Goal: Task Accomplishment & Management: Manage account settings

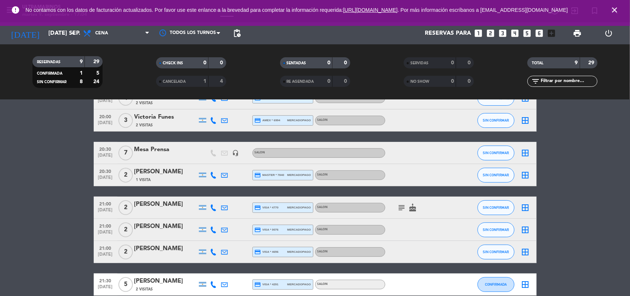
scroll to position [92, 0]
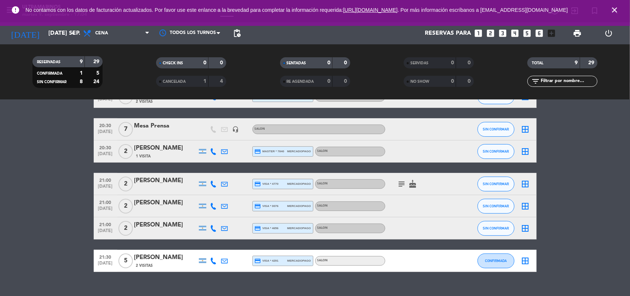
click at [411, 184] on icon "cake" at bounding box center [413, 183] width 9 height 9
click at [404, 183] on icon "subject" at bounding box center [402, 183] width 9 height 9
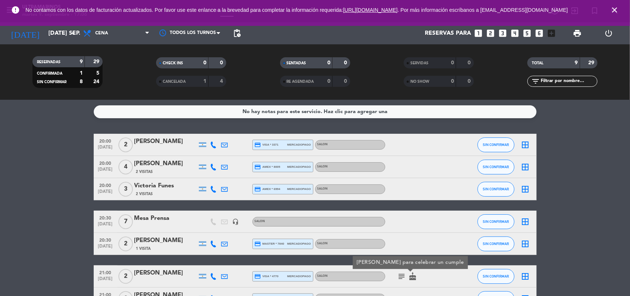
scroll to position [105, 0]
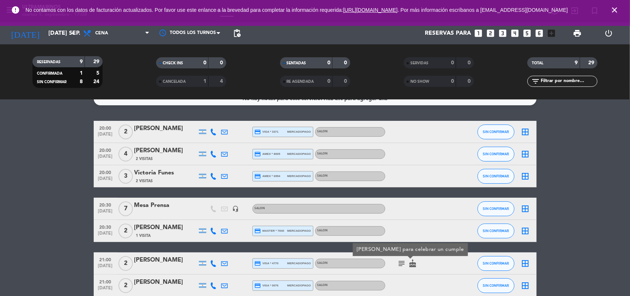
click at [90, 148] on bookings-row "20:00 [DATE] 2 [PERSON_NAME] credit_card visa * 3371 mercadopago SALON SIN CONF…" at bounding box center [315, 236] width 630 height 230
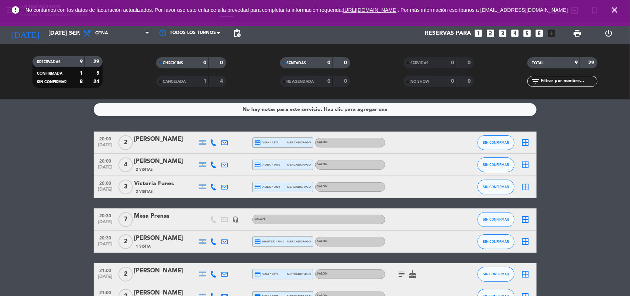
scroll to position [0, 0]
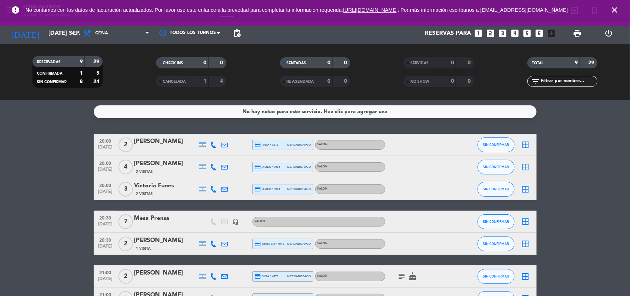
click at [212, 143] on icon at bounding box center [213, 144] width 7 height 7
click at [207, 135] on span "Copiar" at bounding box center [207, 132] width 16 height 8
click at [216, 167] on icon at bounding box center [213, 167] width 7 height 7
click at [209, 159] on div "[PHONE_NUMBER] Copiar content_paste |" at bounding box center [218, 150] width 56 height 21
click at [208, 153] on span "Copiar" at bounding box center [208, 154] width 16 height 8
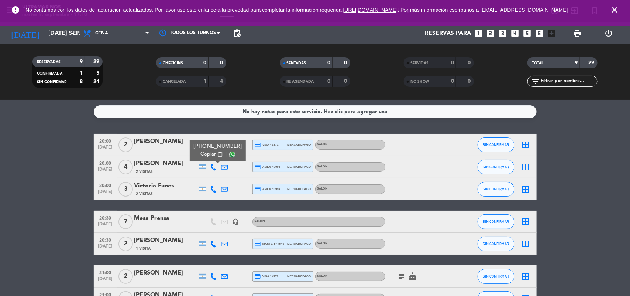
click at [212, 186] on icon at bounding box center [213, 189] width 7 height 7
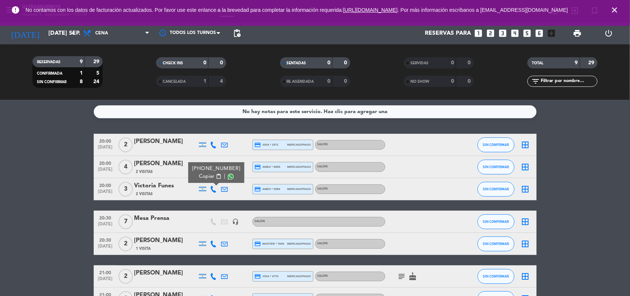
click at [207, 176] on span "Copiar" at bounding box center [207, 176] width 16 height 8
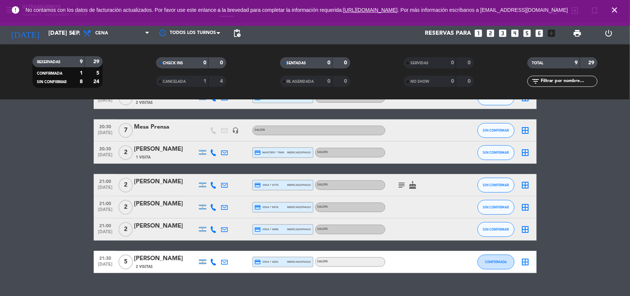
scroll to position [92, 0]
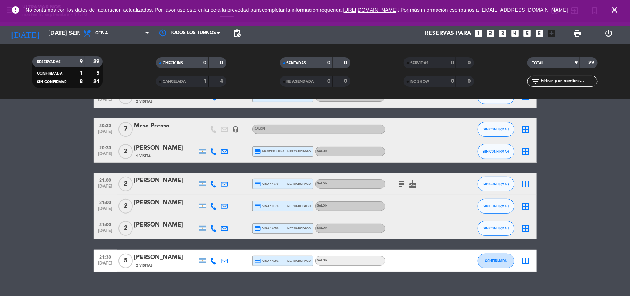
click at [215, 151] on icon at bounding box center [213, 151] width 7 height 7
click at [204, 140] on span "Copiar" at bounding box center [208, 139] width 16 height 8
click at [200, 137] on span "Copiar" at bounding box center [208, 139] width 16 height 8
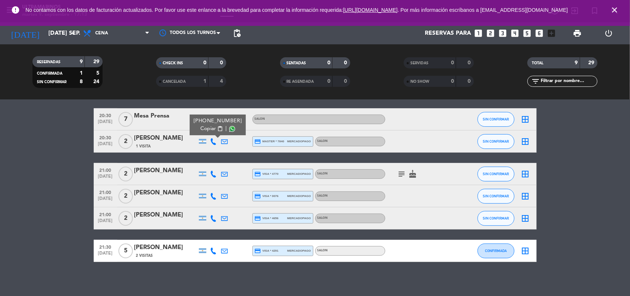
scroll to position [105, 0]
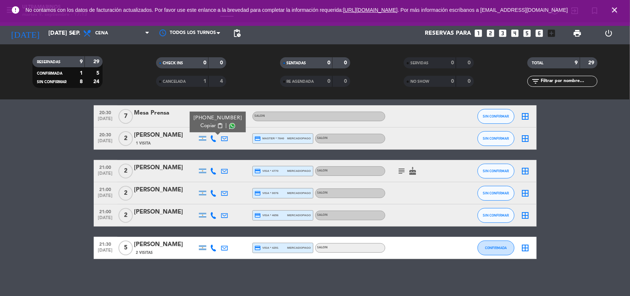
click at [215, 174] on icon at bounding box center [213, 171] width 7 height 7
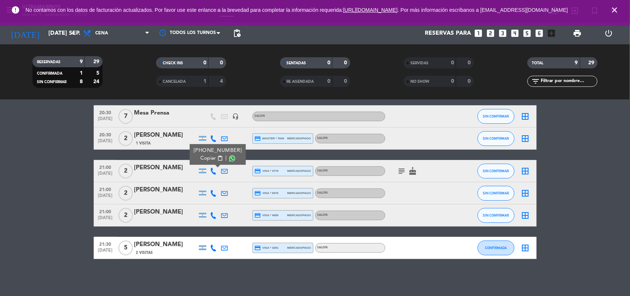
click at [203, 160] on span "Copiar" at bounding box center [208, 158] width 16 height 8
click at [211, 191] on icon at bounding box center [213, 193] width 7 height 7
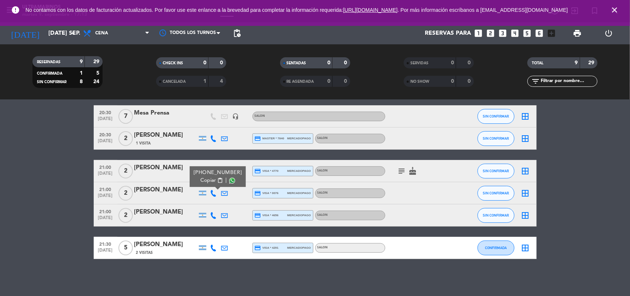
click at [206, 179] on span "Copiar" at bounding box center [208, 180] width 16 height 8
click at [211, 217] on icon at bounding box center [213, 215] width 7 height 7
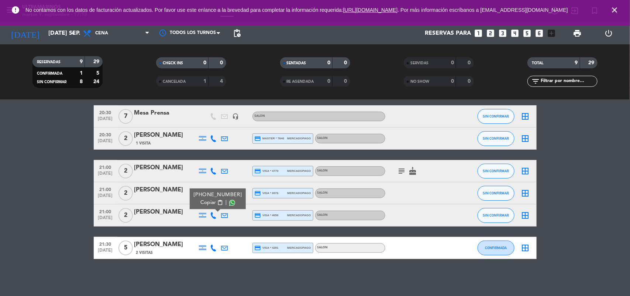
click at [211, 198] on div "[PHONE_NUMBER]" at bounding box center [217, 195] width 48 height 8
click at [209, 207] on div "[PHONE_NUMBER] Copiar content_paste |" at bounding box center [218, 198] width 56 height 21
click at [206, 202] on span "Copiar" at bounding box center [208, 203] width 16 height 8
click at [213, 243] on div at bounding box center [213, 248] width 11 height 22
click at [213, 244] on icon at bounding box center [213, 247] width 7 height 7
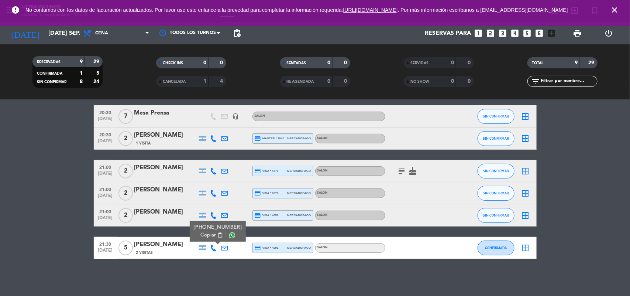
click at [209, 229] on div "[PHONE_NUMBER]" at bounding box center [217, 227] width 48 height 8
click at [207, 235] on span "Copiar" at bounding box center [208, 235] width 16 height 8
click at [69, 251] on bookings-row "20:00 [DATE] 2 [PERSON_NAME] credit_card visa * 3371 mercadopago SALON SIN CONF…" at bounding box center [315, 143] width 630 height 230
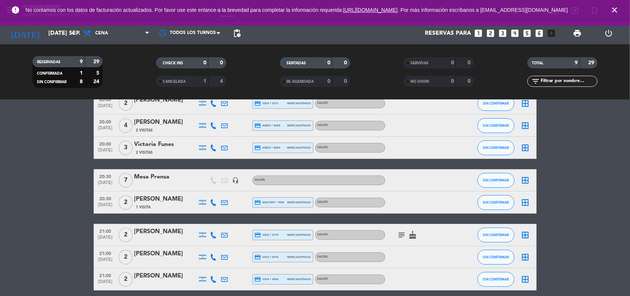
scroll to position [0, 0]
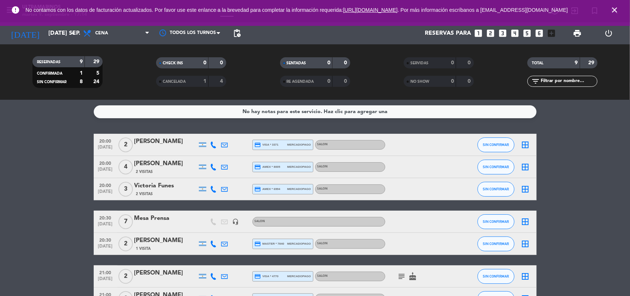
click at [212, 144] on icon at bounding box center [213, 144] width 7 height 7
click at [214, 165] on icon at bounding box center [213, 167] width 7 height 7
click at [213, 189] on icon at bounding box center [213, 189] width 7 height 7
click at [214, 240] on icon at bounding box center [213, 243] width 7 height 7
click at [509, 191] on button "SIN CONFIRMAR" at bounding box center [496, 189] width 37 height 15
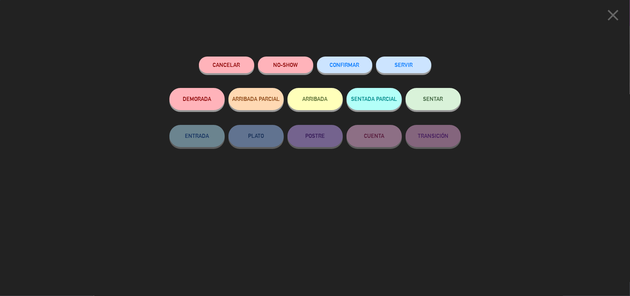
click at [349, 64] on span "CONFIRMAR" at bounding box center [345, 65] width 30 height 6
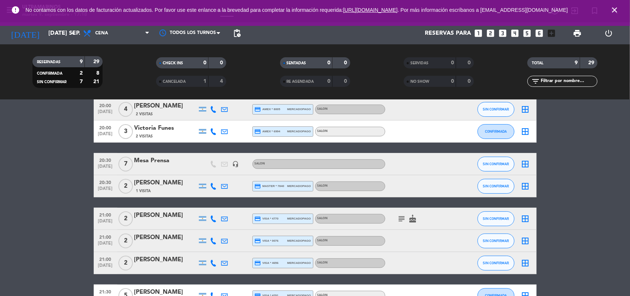
scroll to position [92, 0]
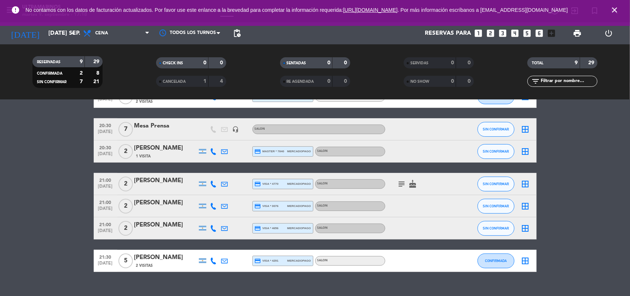
click at [215, 184] on icon at bounding box center [213, 184] width 7 height 7
click at [208, 204] on div at bounding box center [213, 206] width 11 height 22
click at [210, 204] on icon at bounding box center [213, 206] width 7 height 7
click at [214, 230] on icon at bounding box center [213, 228] width 7 height 7
click at [213, 260] on icon at bounding box center [213, 260] width 7 height 7
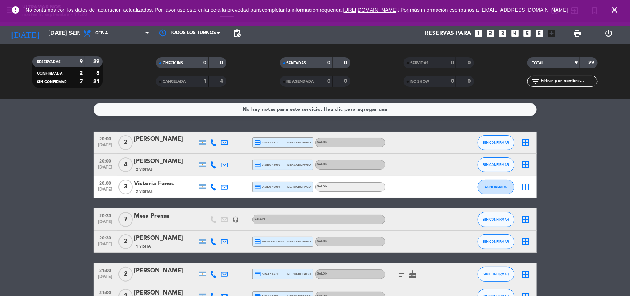
scroll to position [0, 0]
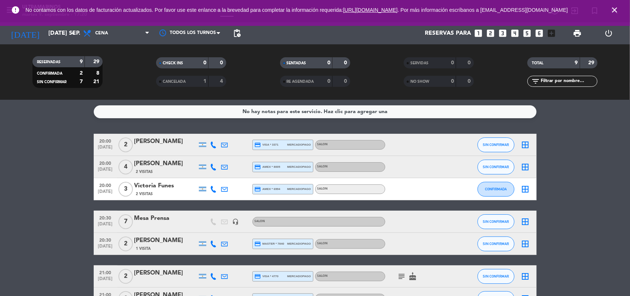
click at [493, 251] on div "SIN CONFIRMAR" at bounding box center [496, 244] width 37 height 22
click at [488, 240] on button "SIN CONFIRMAR" at bounding box center [496, 243] width 37 height 15
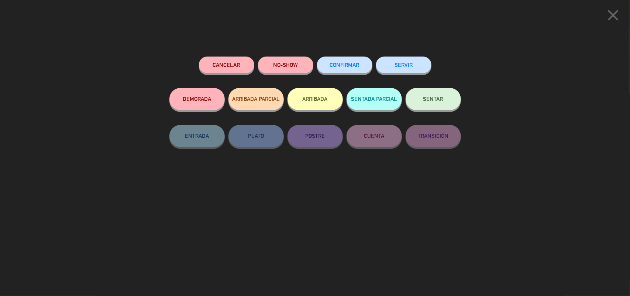
click at [350, 67] on span "CONFIRMAR" at bounding box center [345, 65] width 30 height 6
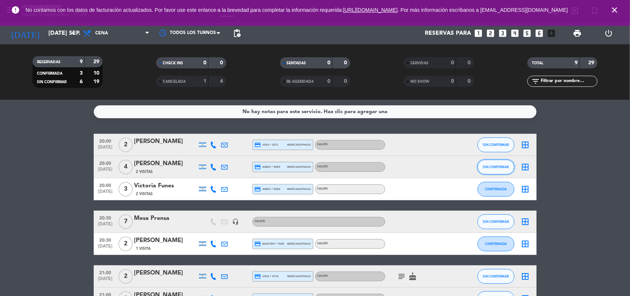
click at [487, 168] on span "SIN CONFIRMAR" at bounding box center [496, 167] width 26 height 4
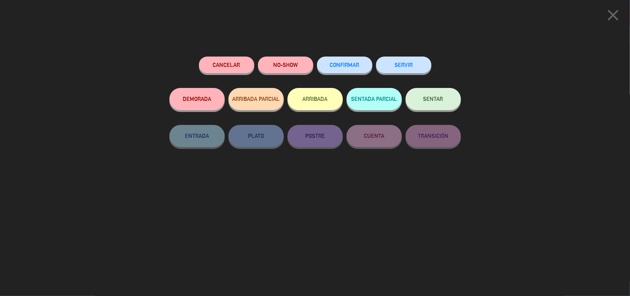
click at [362, 66] on button "CONFIRMAR" at bounding box center [344, 64] width 55 height 17
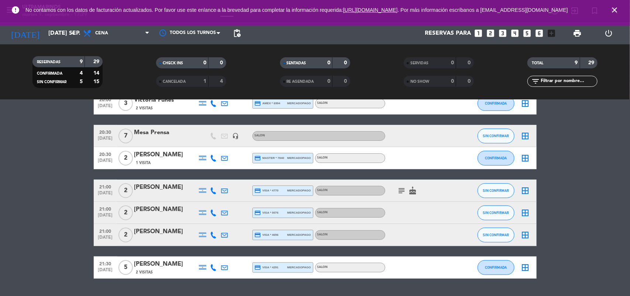
scroll to position [105, 0]
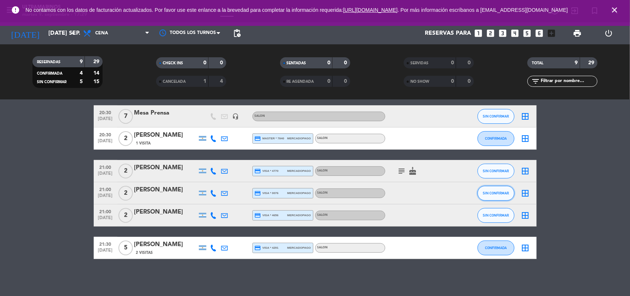
click at [491, 191] on span "SIN CONFIRMAR" at bounding box center [496, 193] width 26 height 4
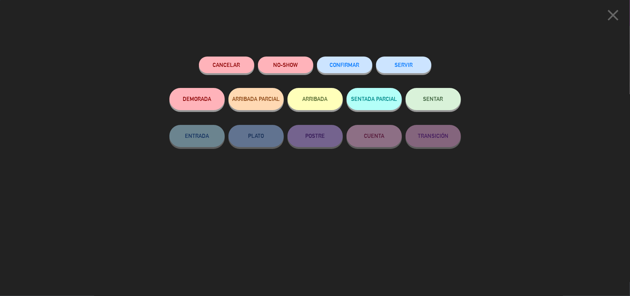
drag, startPoint x: 311, startPoint y: 54, endPoint x: 331, endPoint y: 60, distance: 21.3
click at [313, 54] on div "Cancelar NO-SHOW CONFIRMAR SERVIR DEMORADA ARRIBADA PARCIAL ARRIBADA SENTADA PA…" at bounding box center [315, 173] width 302 height 244
click at [331, 60] on button "CONFIRMAR" at bounding box center [344, 64] width 55 height 17
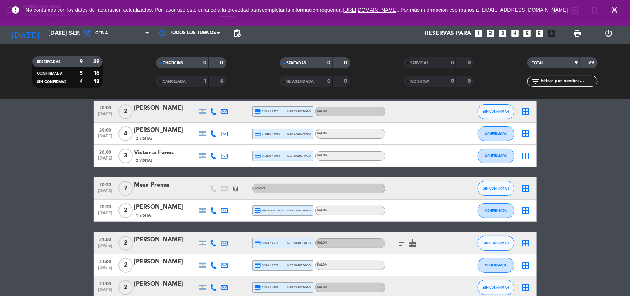
scroll to position [0, 0]
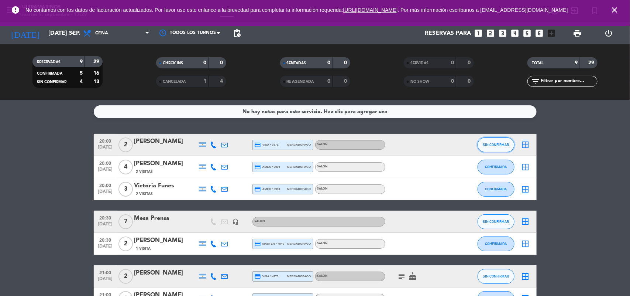
click at [484, 140] on button "SIN CONFIRMAR" at bounding box center [496, 144] width 37 height 15
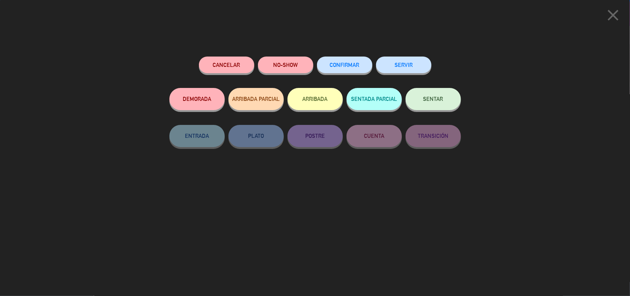
click at [355, 66] on span "CONFIRMAR" at bounding box center [345, 65] width 30 height 6
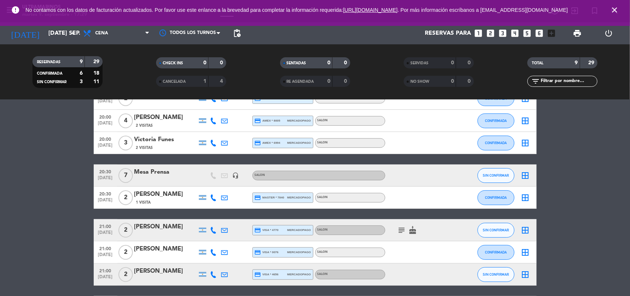
scroll to position [92, 0]
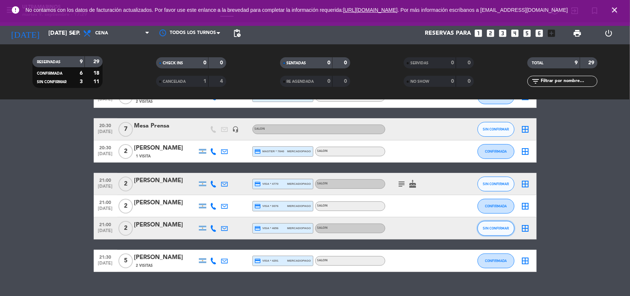
click at [496, 229] on span "SIN CONFIRMAR" at bounding box center [496, 228] width 26 height 4
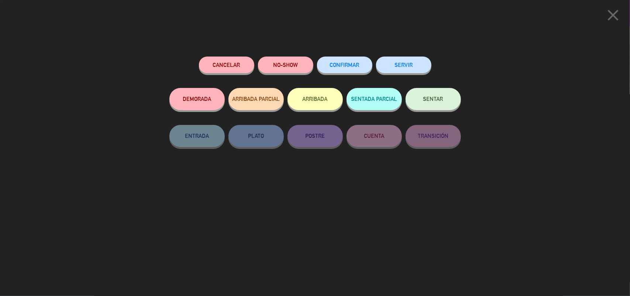
click at [353, 63] on span "CONFIRMAR" at bounding box center [345, 65] width 30 height 6
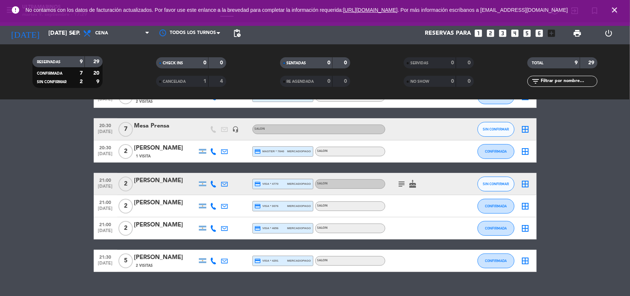
click at [155, 222] on div "[PERSON_NAME]" at bounding box center [165, 225] width 63 height 10
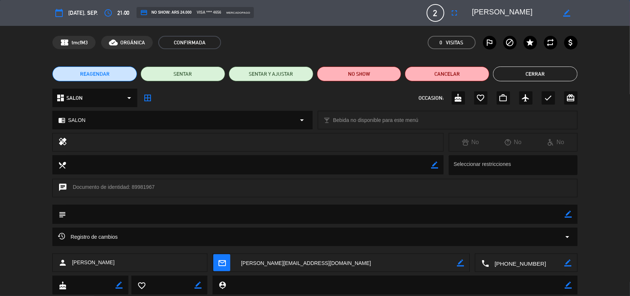
click at [567, 216] on icon "border_color" at bounding box center [568, 213] width 7 height 7
click at [539, 207] on textarea at bounding box center [315, 214] width 499 height 19
click at [540, 207] on textarea at bounding box center [315, 214] width 499 height 19
click at [537, 213] on textarea at bounding box center [315, 214] width 499 height 19
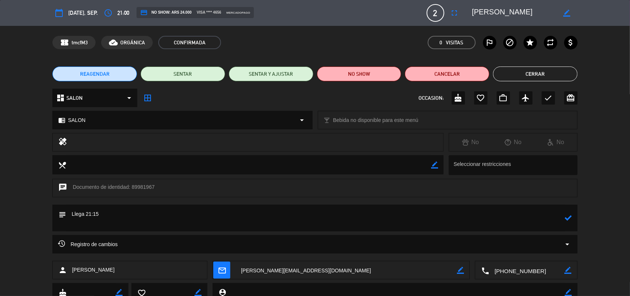
click at [564, 218] on textarea at bounding box center [315, 218] width 499 height 27
click at [568, 220] on icon at bounding box center [568, 217] width 7 height 7
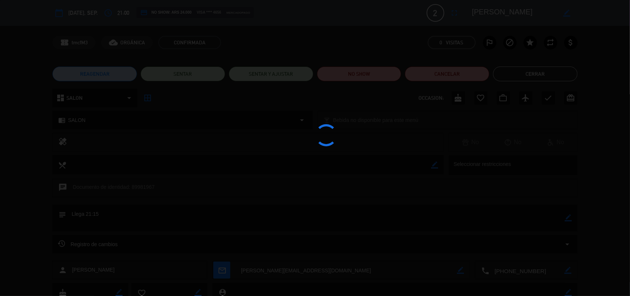
type textarea "Llega 21:15"
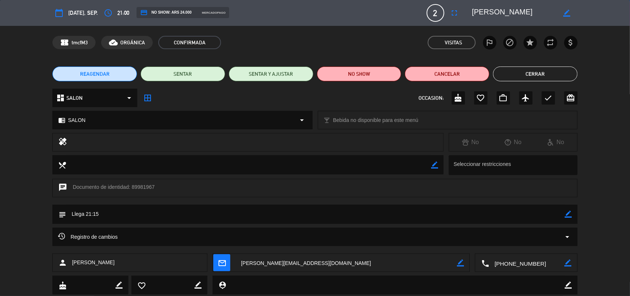
click at [543, 68] on button "Cerrar" at bounding box center [535, 73] width 85 height 15
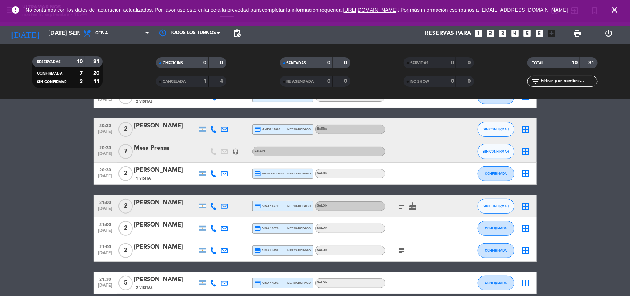
click at [499, 213] on div "SIN CONFIRMAR" at bounding box center [496, 206] width 37 height 22
click at [501, 205] on span "SIN CONFIRMAR" at bounding box center [496, 206] width 26 height 4
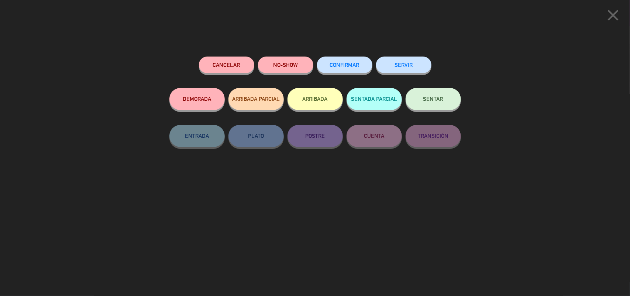
click at [346, 68] on span "CONFIRMAR" at bounding box center [345, 65] width 30 height 6
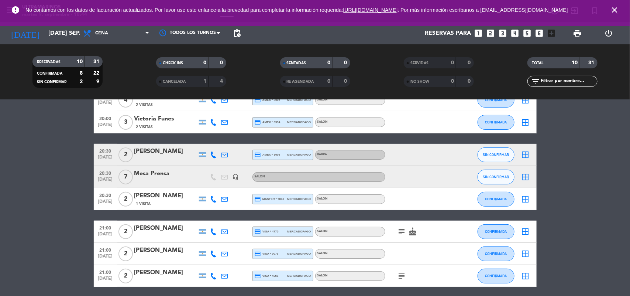
scroll to position [46, 0]
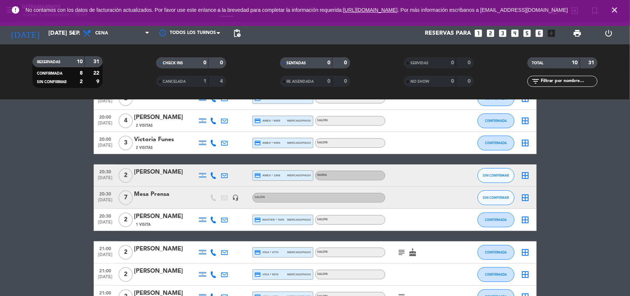
click at [214, 174] on icon at bounding box center [213, 175] width 7 height 7
click at [203, 159] on span "Copiar" at bounding box center [208, 163] width 16 height 8
click at [494, 176] on span "SIN CONFIRMAR" at bounding box center [496, 175] width 26 height 4
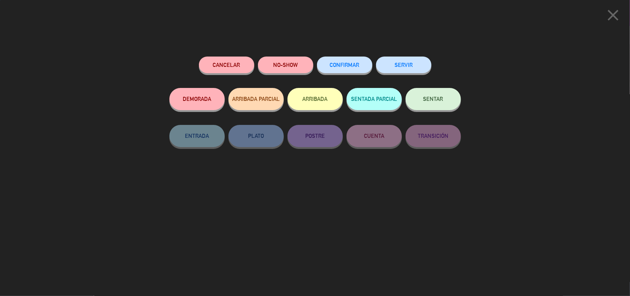
click at [351, 72] on button "CONFIRMAR" at bounding box center [344, 64] width 55 height 17
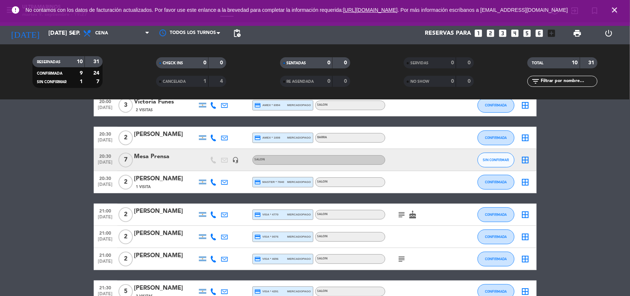
scroll to position [92, 0]
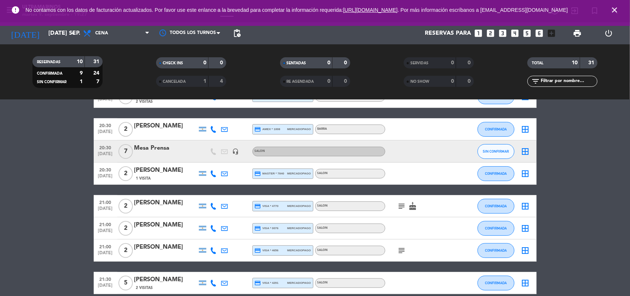
click at [401, 207] on icon "subject" at bounding box center [402, 206] width 9 height 9
click at [164, 202] on div "[PERSON_NAME]" at bounding box center [165, 203] width 63 height 10
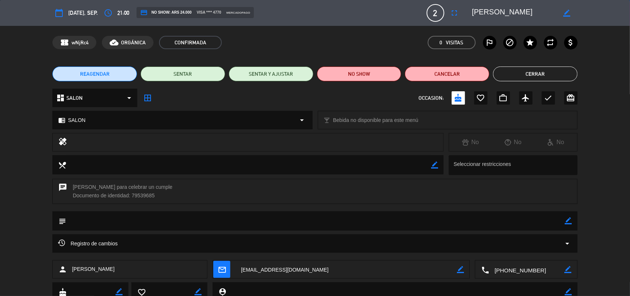
click at [567, 223] on icon "border_color" at bounding box center [568, 220] width 7 height 7
click at [541, 224] on textarea at bounding box center [315, 220] width 499 height 19
type textarea "cumple"
click at [570, 223] on icon at bounding box center [568, 220] width 7 height 7
click at [567, 71] on button "Cerrar" at bounding box center [535, 73] width 85 height 15
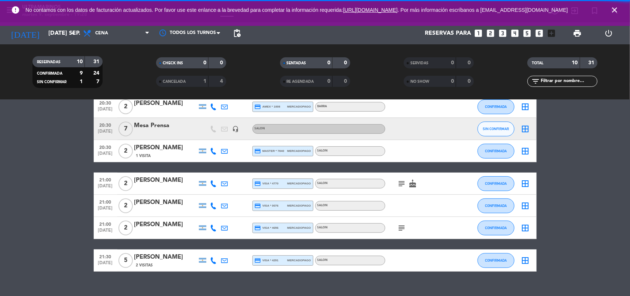
scroll to position [127, 0]
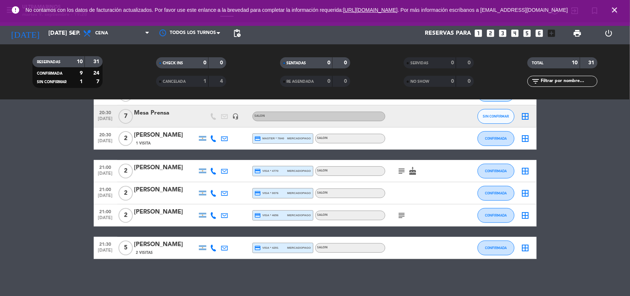
click at [404, 215] on icon "subject" at bounding box center [402, 215] width 9 height 9
click at [614, 8] on icon "close" at bounding box center [614, 10] width 9 height 9
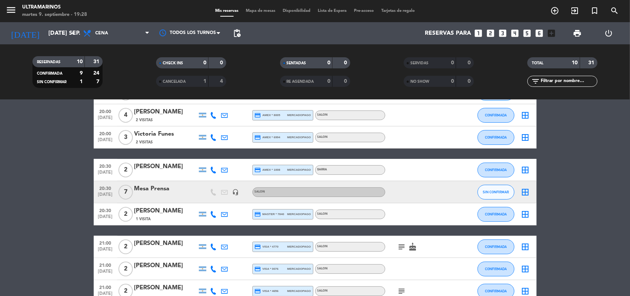
scroll to position [92, 0]
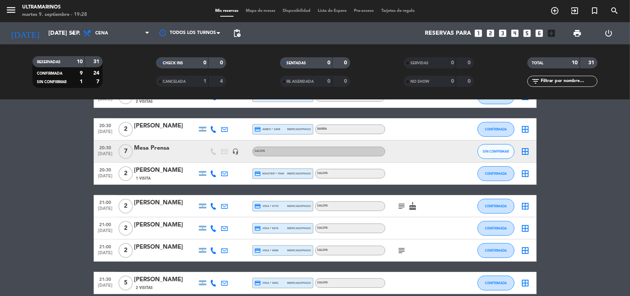
click at [522, 147] on icon "border_all" at bounding box center [525, 151] width 9 height 9
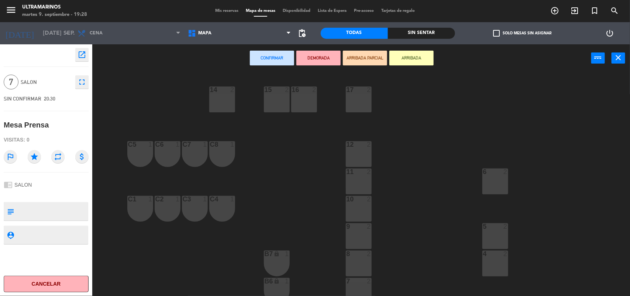
click at [223, 99] on div "14 2" at bounding box center [222, 99] width 26 height 26
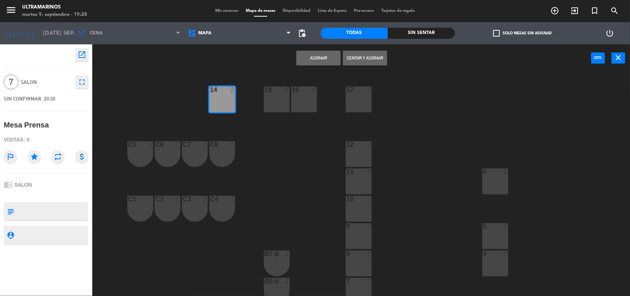
drag, startPoint x: 272, startPoint y: 103, endPoint x: 292, endPoint y: 99, distance: 20.8
click at [272, 103] on div "15 2" at bounding box center [277, 99] width 26 height 26
click at [308, 99] on div "16 2" at bounding box center [304, 99] width 26 height 26
click at [328, 65] on div "Asignar Sentar y Asignar power_input close" at bounding box center [341, 58] width 499 height 28
click at [331, 61] on button "Asignar" at bounding box center [318, 58] width 44 height 15
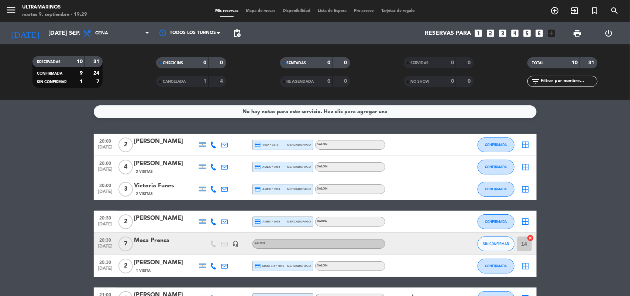
click at [524, 167] on icon "border_all" at bounding box center [525, 166] width 9 height 9
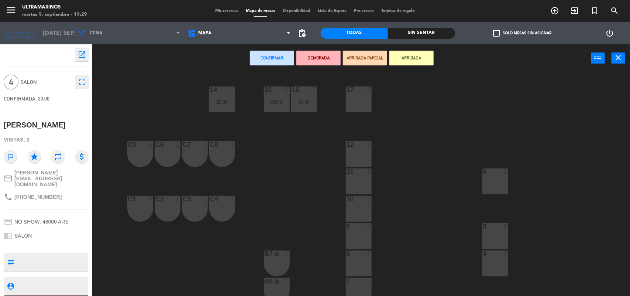
drag, startPoint x: 370, startPoint y: 209, endPoint x: 356, endPoint y: 179, distance: 32.7
click at [368, 204] on div "10 2" at bounding box center [359, 209] width 26 height 26
click at [356, 179] on div "11 2" at bounding box center [359, 181] width 26 height 26
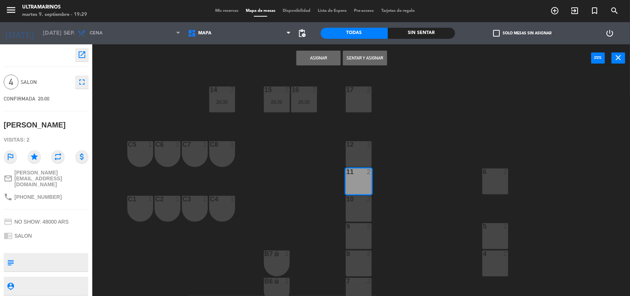
click at [363, 210] on div "10 2" at bounding box center [359, 209] width 26 height 26
click at [316, 61] on button "Asignar" at bounding box center [318, 58] width 44 height 15
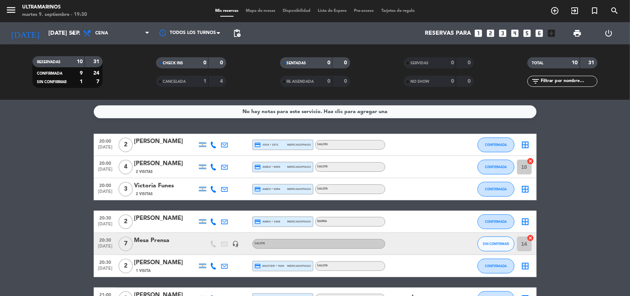
click at [525, 187] on icon "border_all" at bounding box center [525, 189] width 9 height 9
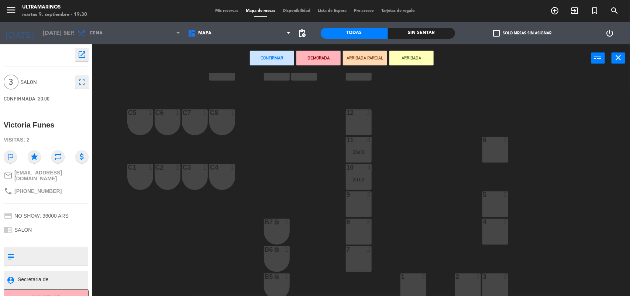
scroll to position [46, 0]
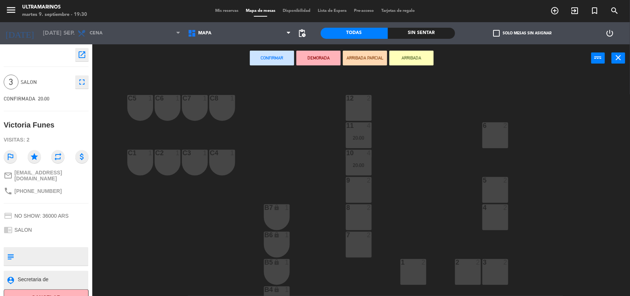
click at [363, 189] on div "9 2" at bounding box center [359, 190] width 26 height 26
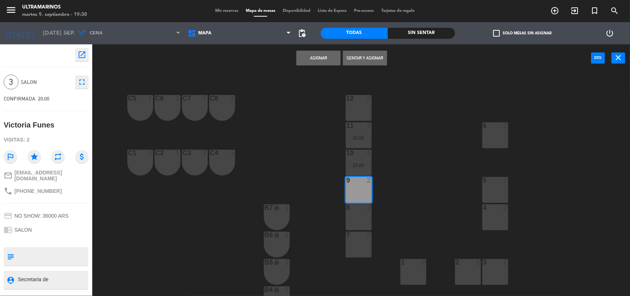
drag, startPoint x: 366, startPoint y: 213, endPoint x: 367, endPoint y: 200, distance: 13.3
click at [366, 211] on div "8 2" at bounding box center [359, 217] width 26 height 26
click at [326, 58] on button "Asignar" at bounding box center [318, 58] width 44 height 15
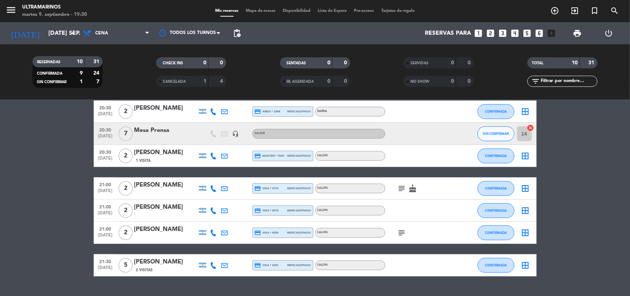
scroll to position [127, 0]
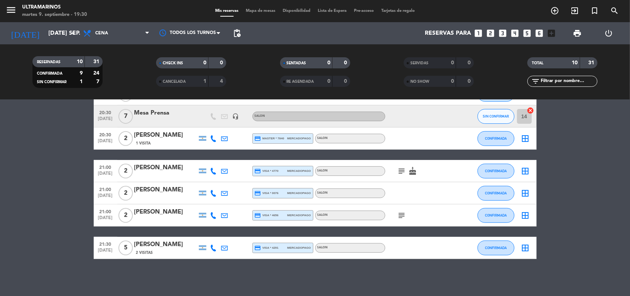
click at [525, 243] on icon "border_all" at bounding box center [525, 247] width 9 height 9
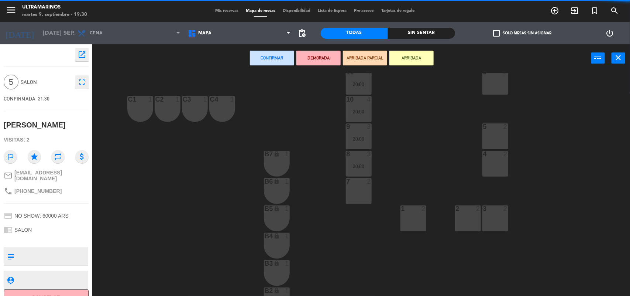
scroll to position [143, 0]
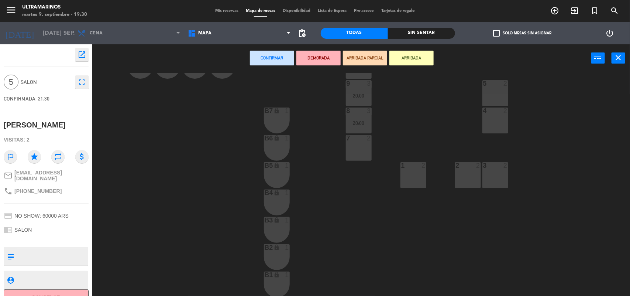
click at [423, 167] on div "2" at bounding box center [424, 165] width 4 height 7
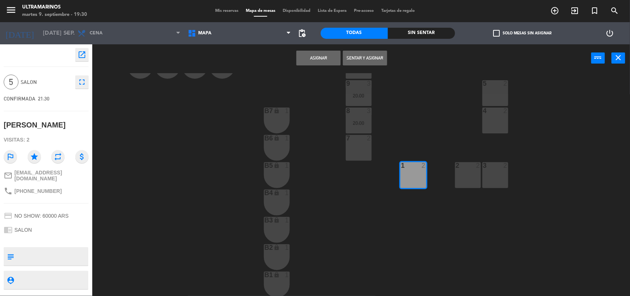
click at [461, 178] on div "2 2" at bounding box center [468, 175] width 26 height 26
click at [514, 168] on div "14 7 20:30 15 7 20:30 16 7 20:30 17 2 12 2 C5 1 C6 1 C7 1 C8 1 6 2 11 4 20:00 1…" at bounding box center [365, 185] width 532 height 224
click at [501, 172] on div "3 2" at bounding box center [496, 175] width 26 height 26
click at [338, 53] on button "Asignar" at bounding box center [318, 58] width 44 height 15
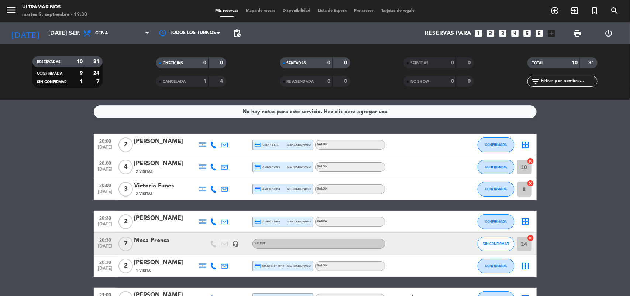
click at [526, 142] on icon "border_all" at bounding box center [525, 144] width 9 height 9
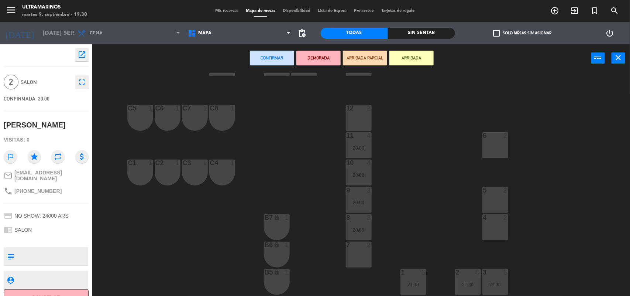
scroll to position [92, 0]
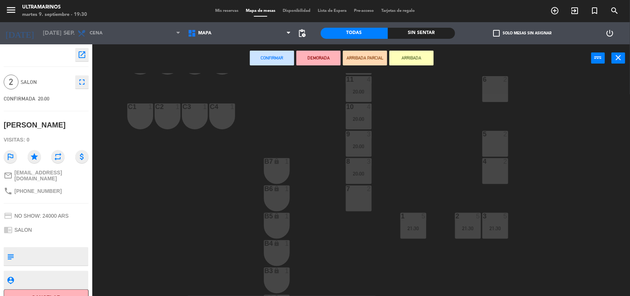
click at [501, 85] on div "6 2" at bounding box center [496, 89] width 26 height 26
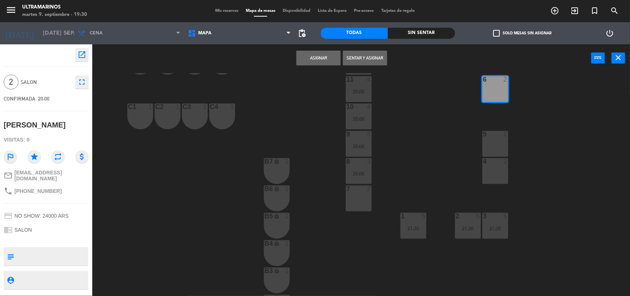
click at [301, 54] on button "Asignar" at bounding box center [318, 58] width 44 height 15
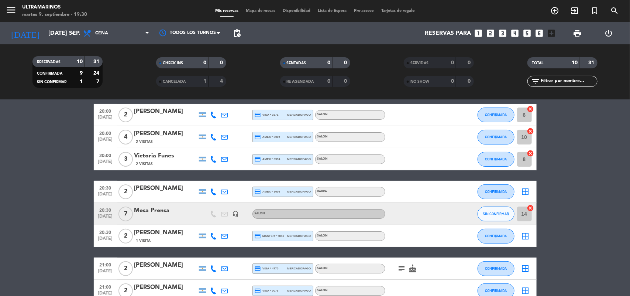
scroll to position [46, 0]
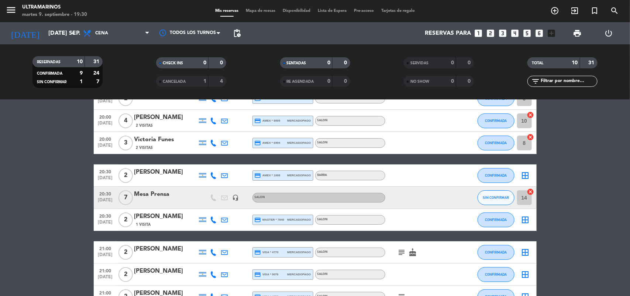
click at [523, 176] on icon "border_all" at bounding box center [525, 175] width 9 height 9
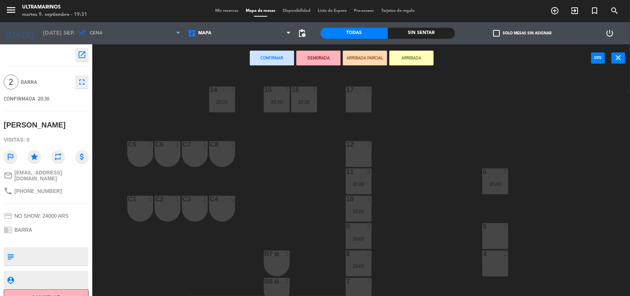
click at [354, 102] on div "17 2" at bounding box center [359, 99] width 26 height 26
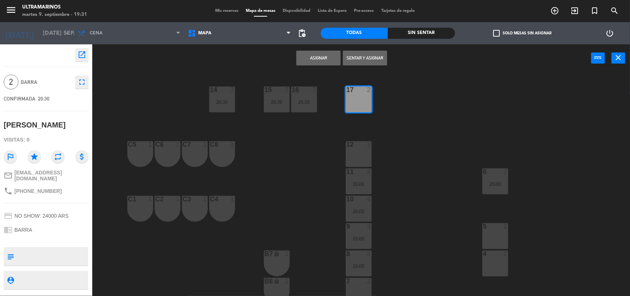
click at [354, 102] on div "17 2" at bounding box center [359, 99] width 26 height 26
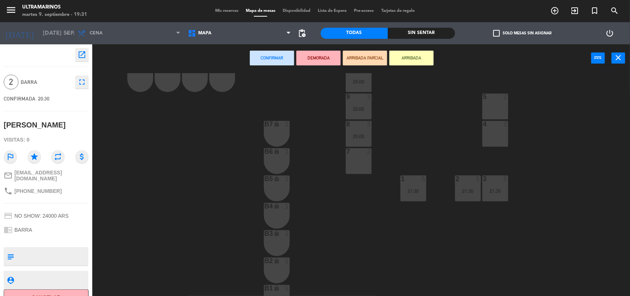
scroll to position [138, 0]
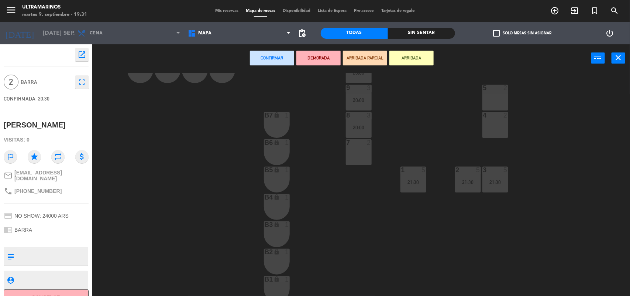
click at [361, 158] on div "7 2" at bounding box center [359, 152] width 26 height 26
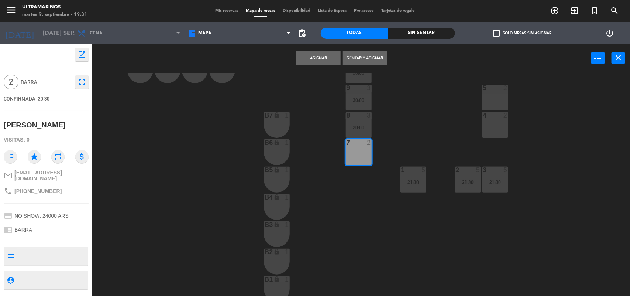
click at [333, 58] on button "Asignar" at bounding box center [318, 58] width 44 height 15
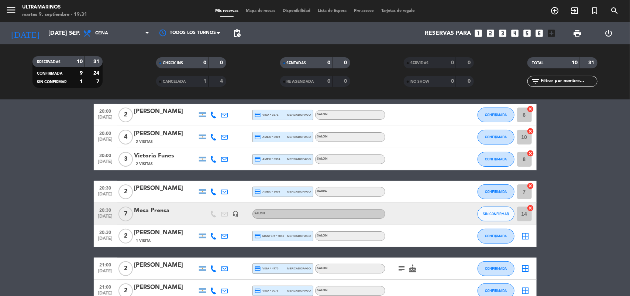
scroll to position [46, 0]
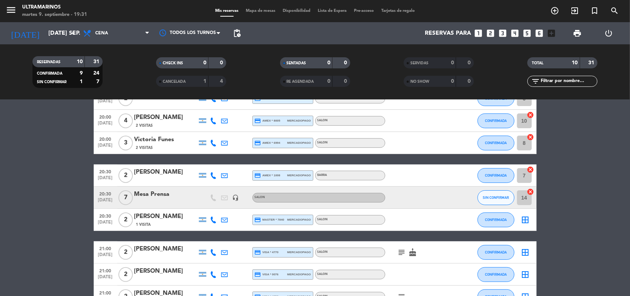
click at [524, 219] on icon "border_all" at bounding box center [525, 219] width 9 height 9
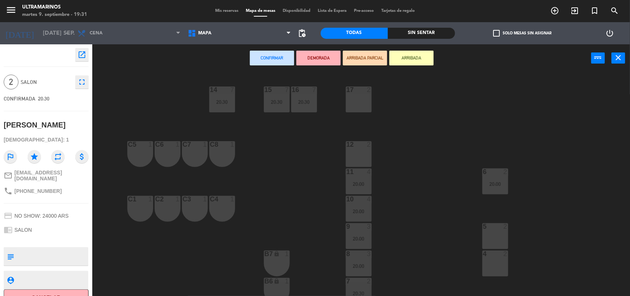
click at [368, 153] on div "12 2" at bounding box center [359, 154] width 26 height 26
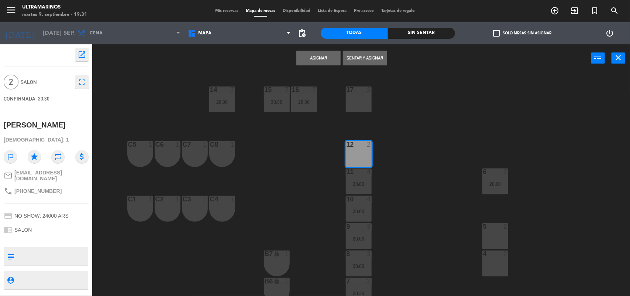
click at [321, 58] on button "Asignar" at bounding box center [318, 58] width 44 height 15
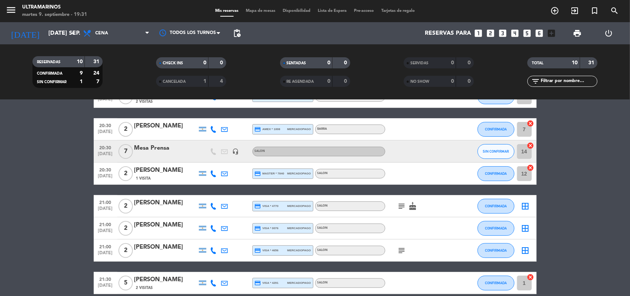
scroll to position [127, 0]
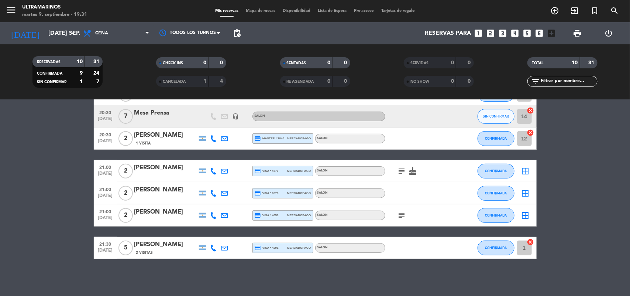
click at [526, 168] on icon "border_all" at bounding box center [525, 171] width 9 height 9
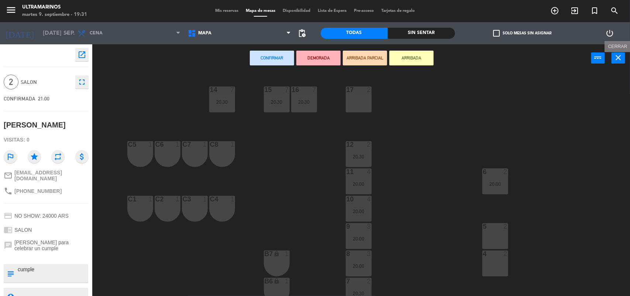
click at [618, 58] on icon "close" at bounding box center [618, 57] width 9 height 9
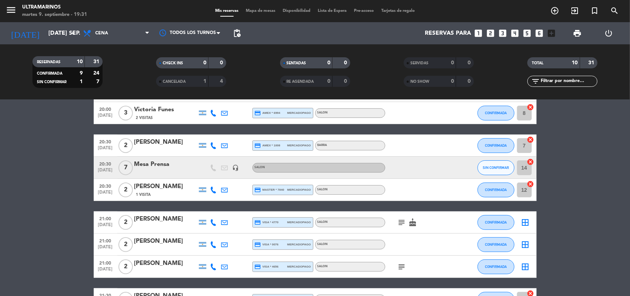
scroll to position [92, 0]
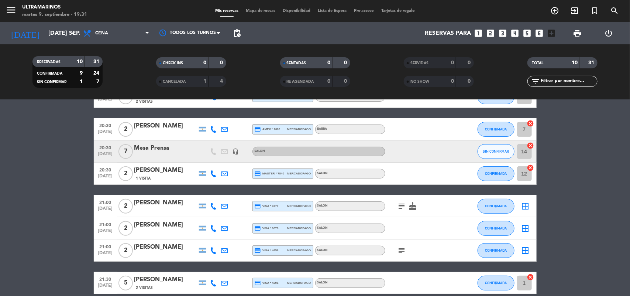
click at [524, 206] on icon "border_all" at bounding box center [525, 206] width 9 height 9
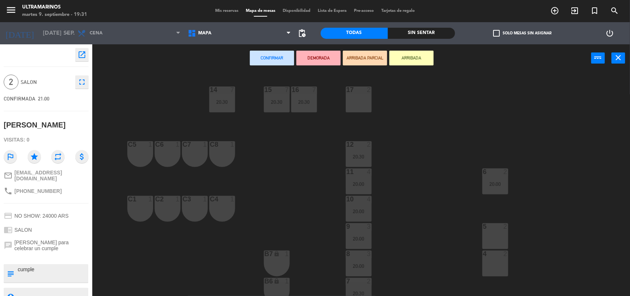
click at [365, 96] on div "17 2" at bounding box center [359, 99] width 26 height 26
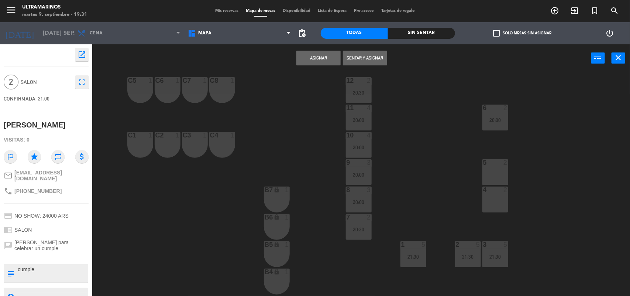
scroll to position [138, 0]
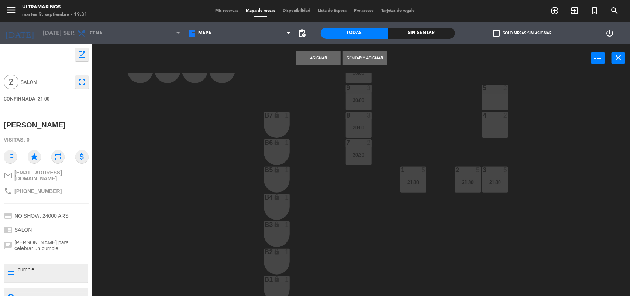
click at [324, 52] on button "Asignar" at bounding box center [318, 58] width 44 height 15
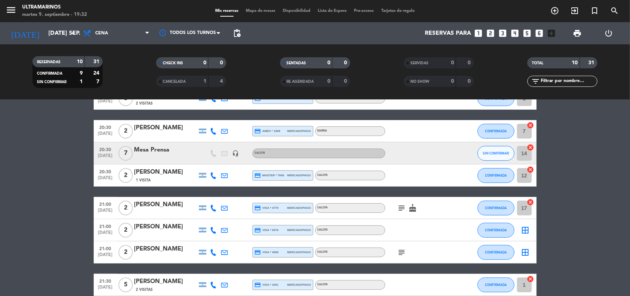
scroll to position [35, 0]
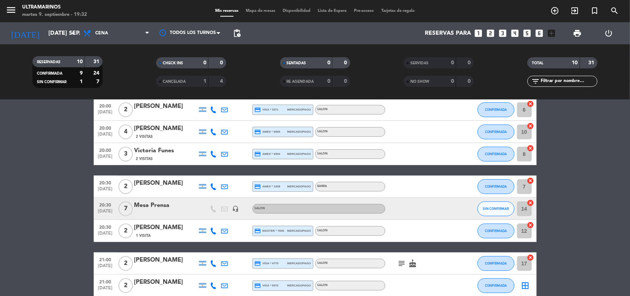
click at [531, 179] on icon "cancel" at bounding box center [530, 180] width 7 height 7
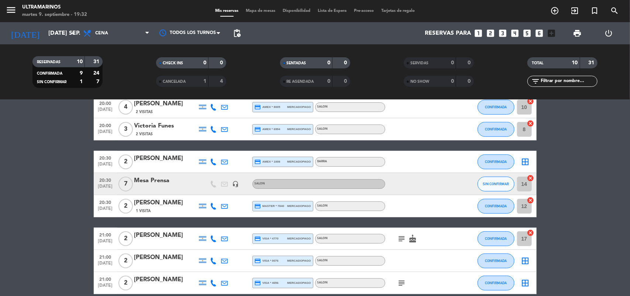
scroll to position [81, 0]
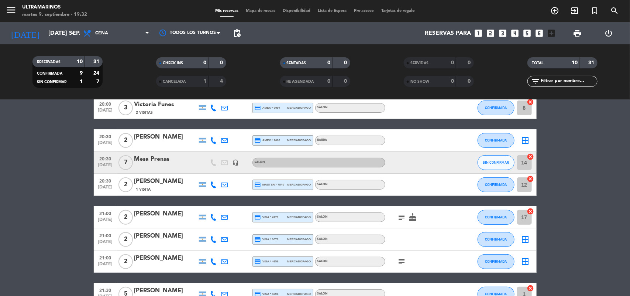
click at [527, 136] on icon "border_all" at bounding box center [525, 140] width 9 height 9
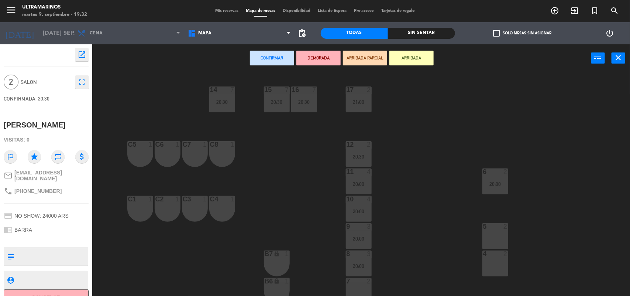
click at [134, 205] on div "C1 1" at bounding box center [140, 209] width 26 height 26
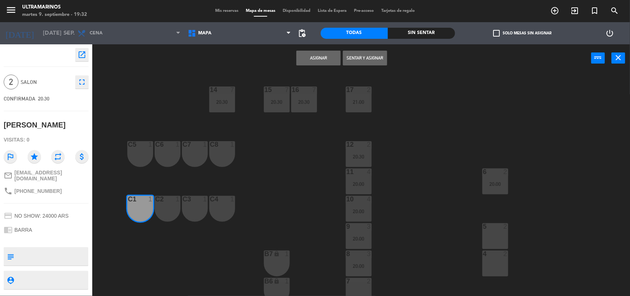
click at [170, 212] on div "C2 1" at bounding box center [168, 209] width 26 height 26
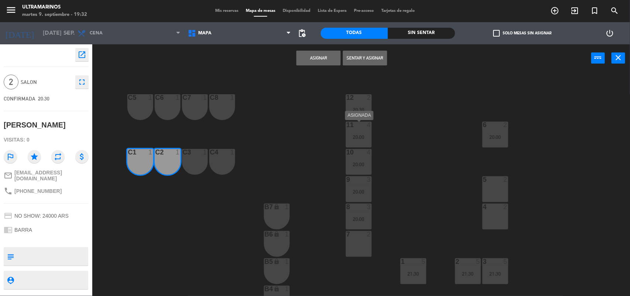
scroll to position [46, 0]
click at [315, 58] on button "Asignar" at bounding box center [318, 58] width 44 height 15
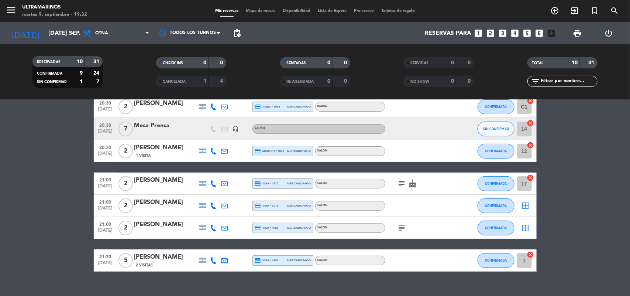
scroll to position [127, 0]
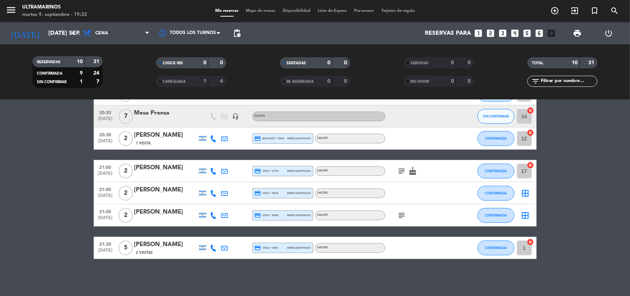
click at [531, 242] on icon "cancel" at bounding box center [530, 241] width 7 height 7
click at [525, 247] on icon "border_all" at bounding box center [525, 247] width 9 height 9
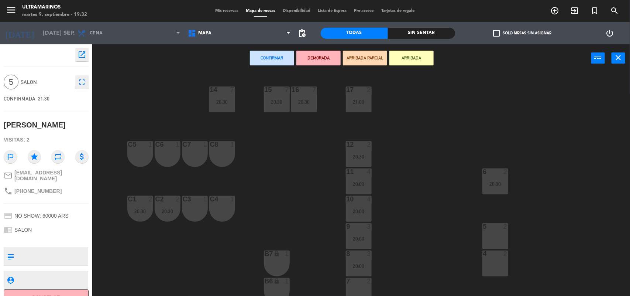
scroll to position [92, 0]
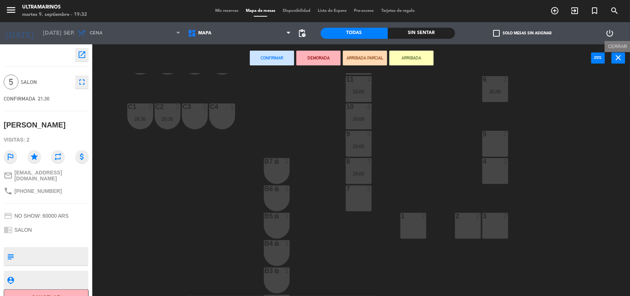
click at [621, 58] on icon "close" at bounding box center [618, 57] width 9 height 9
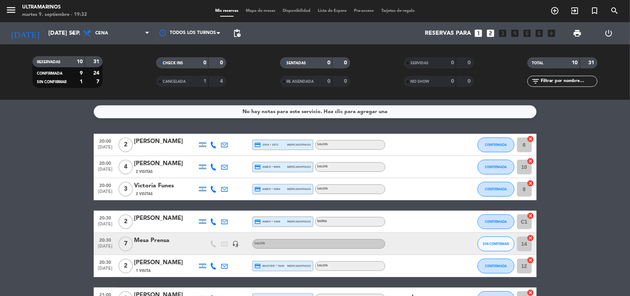
click at [531, 139] on icon "cancel" at bounding box center [530, 138] width 7 height 7
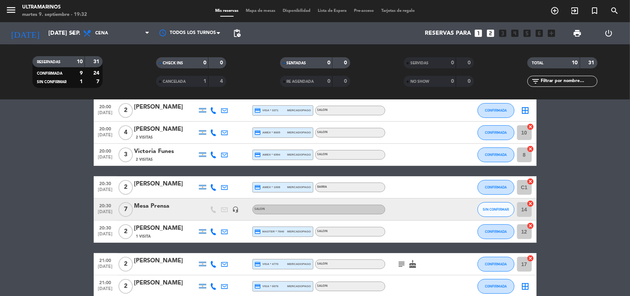
scroll to position [127, 0]
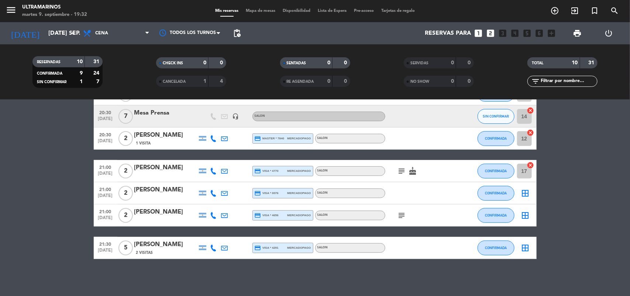
click at [526, 247] on icon "border_all" at bounding box center [525, 247] width 9 height 9
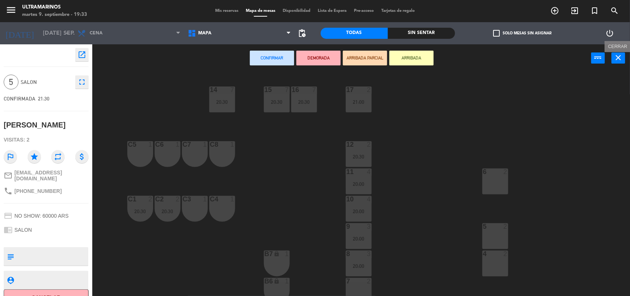
click at [625, 53] on button "close" at bounding box center [619, 57] width 14 height 11
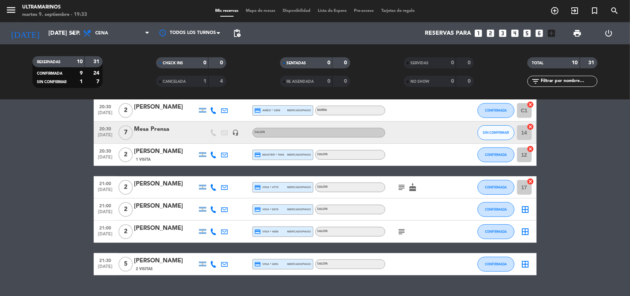
scroll to position [127, 0]
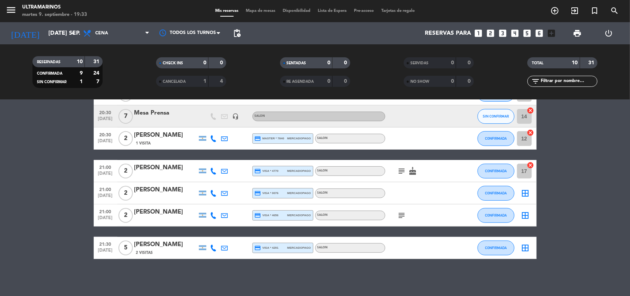
click at [528, 247] on icon "border_all" at bounding box center [525, 247] width 9 height 9
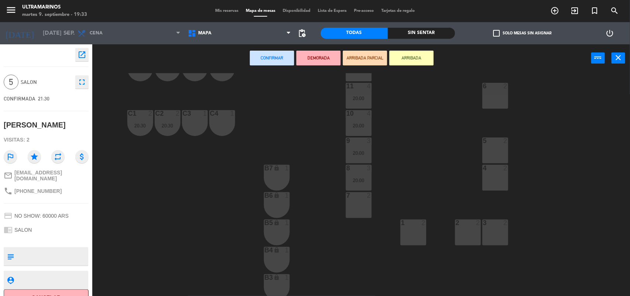
scroll to position [92, 0]
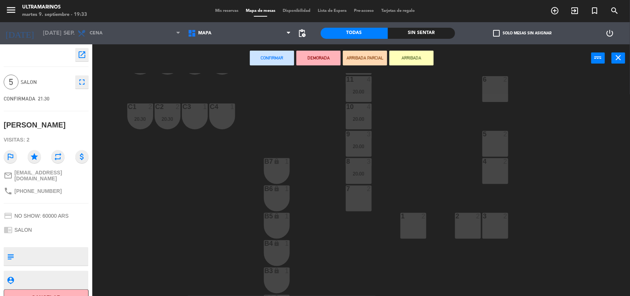
click at [498, 170] on div "4 2" at bounding box center [496, 171] width 26 height 26
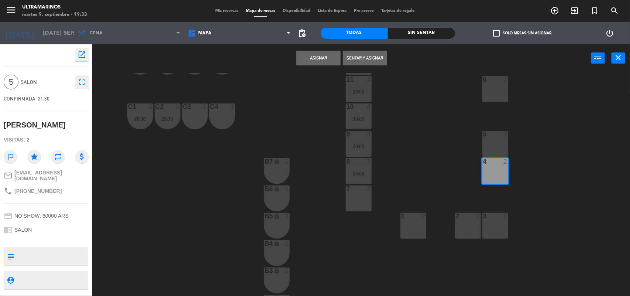
click at [500, 143] on div "5 2" at bounding box center [496, 144] width 26 height 26
click at [494, 77] on div at bounding box center [495, 79] width 12 height 7
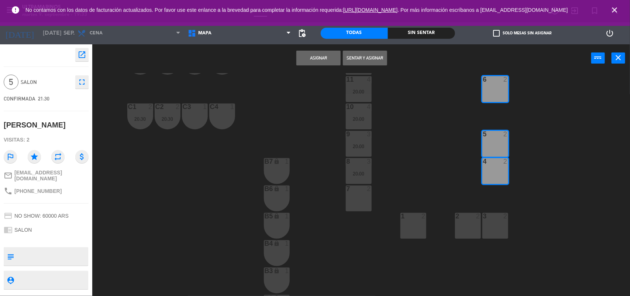
click at [329, 52] on button "Asignar" at bounding box center [318, 58] width 44 height 15
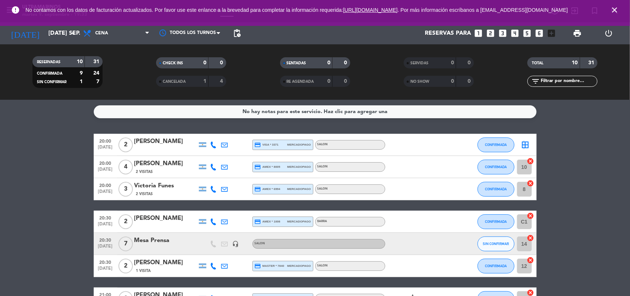
click at [524, 146] on icon "border_all" at bounding box center [525, 144] width 9 height 9
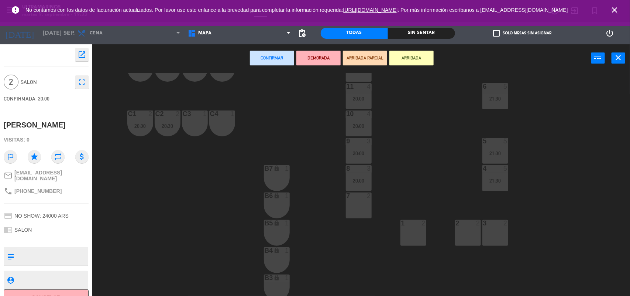
scroll to position [138, 0]
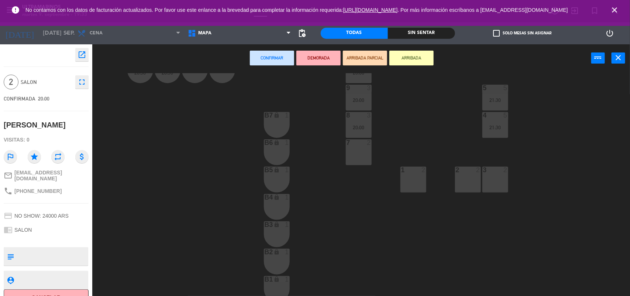
click at [420, 178] on div "1 2" at bounding box center [414, 180] width 26 height 26
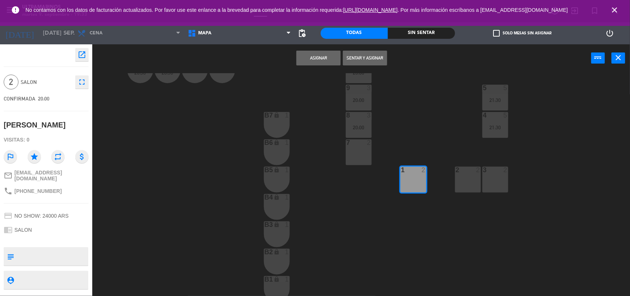
click at [327, 57] on button "Asignar" at bounding box center [318, 58] width 44 height 15
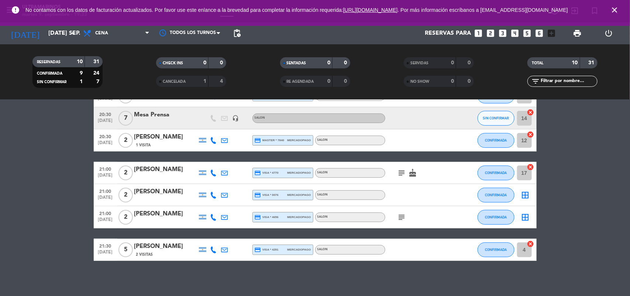
scroll to position [127, 0]
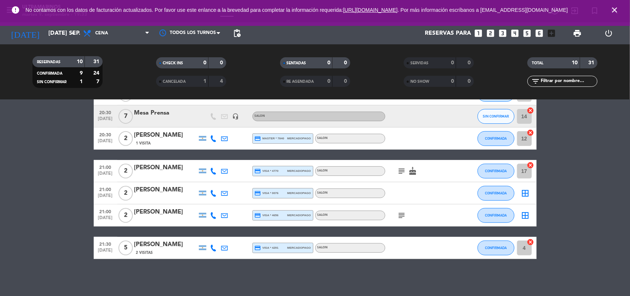
click at [522, 192] on icon "border_all" at bounding box center [525, 193] width 9 height 9
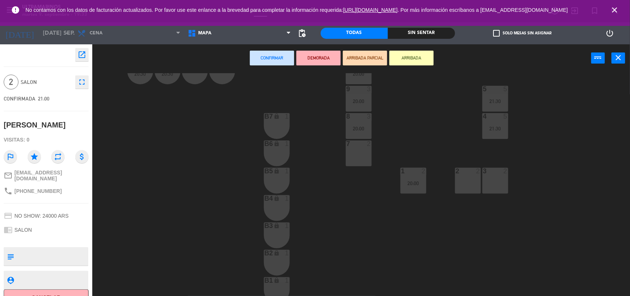
scroll to position [138, 0]
click at [472, 181] on div "2 2" at bounding box center [468, 180] width 26 height 26
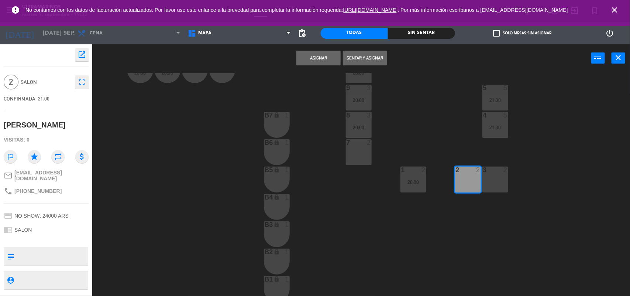
click at [501, 185] on div "3 2" at bounding box center [496, 180] width 26 height 26
click at [333, 52] on button "Asignar" at bounding box center [318, 58] width 44 height 15
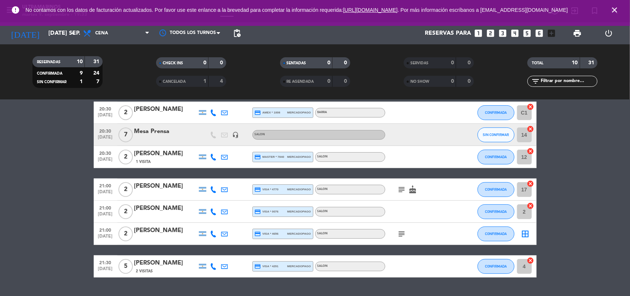
scroll to position [127, 0]
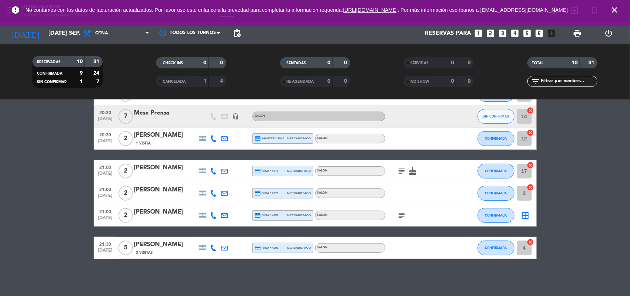
click at [525, 213] on icon "border_all" at bounding box center [525, 215] width 9 height 9
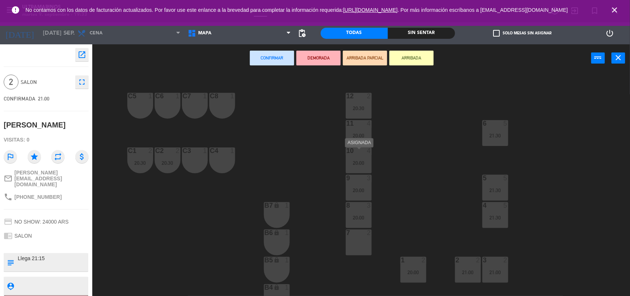
scroll to position [92, 0]
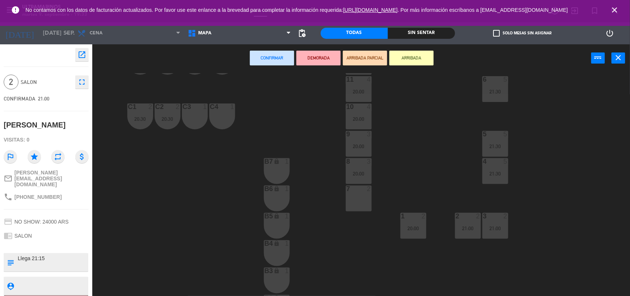
click at [353, 193] on div "7 2" at bounding box center [359, 198] width 26 height 26
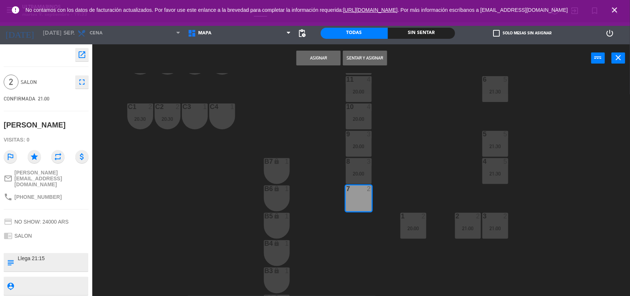
click at [324, 51] on button "Asignar" at bounding box center [318, 58] width 44 height 15
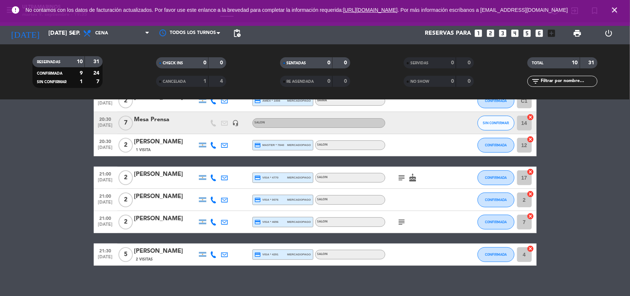
scroll to position [127, 0]
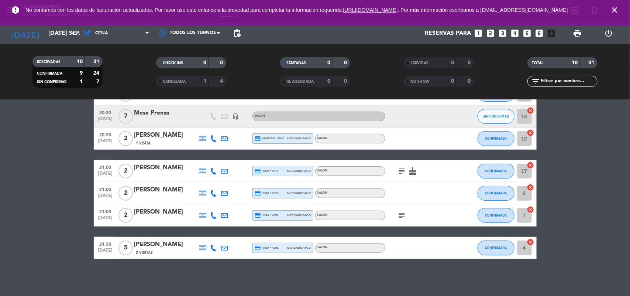
click at [611, 14] on icon "close" at bounding box center [614, 10] width 9 height 9
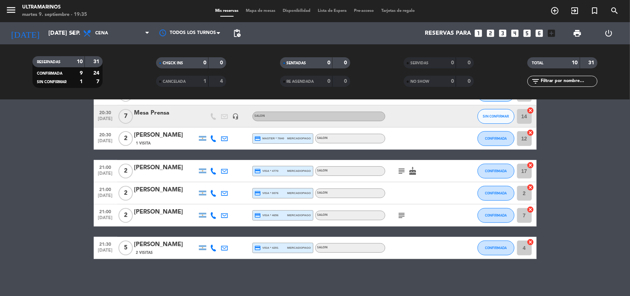
click at [534, 165] on icon "cancel" at bounding box center [530, 164] width 7 height 7
click at [532, 209] on icon "cancel" at bounding box center [530, 209] width 7 height 7
click at [526, 167] on icon "border_all" at bounding box center [525, 171] width 9 height 9
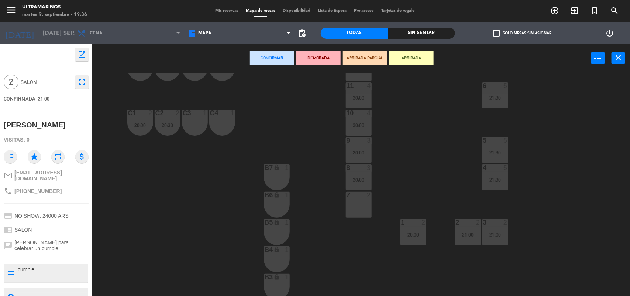
scroll to position [138, 0]
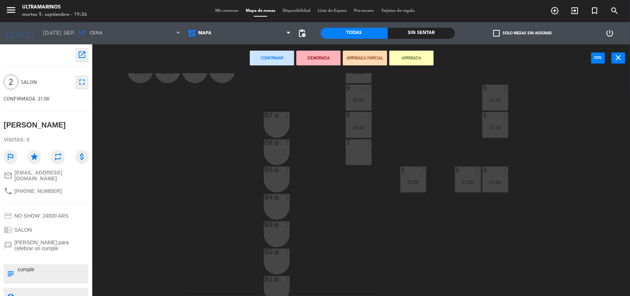
click at [355, 153] on div "7 2" at bounding box center [359, 152] width 26 height 26
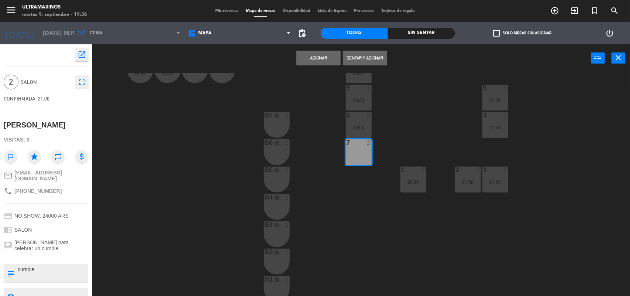
click at [319, 54] on button "Asignar" at bounding box center [318, 58] width 44 height 15
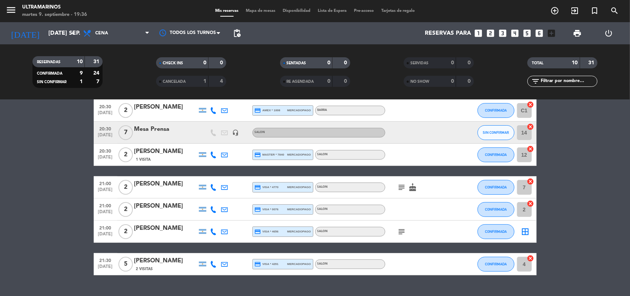
scroll to position [127, 0]
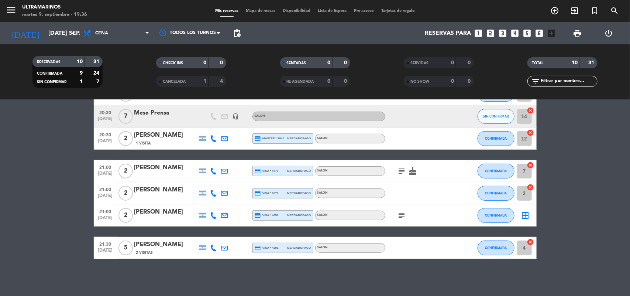
click at [527, 212] on icon "border_all" at bounding box center [525, 215] width 9 height 9
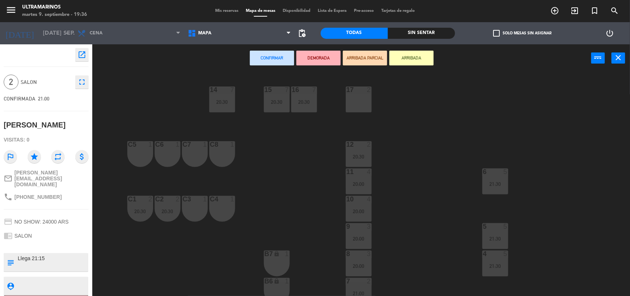
click at [364, 97] on div "17 2" at bounding box center [359, 99] width 26 height 26
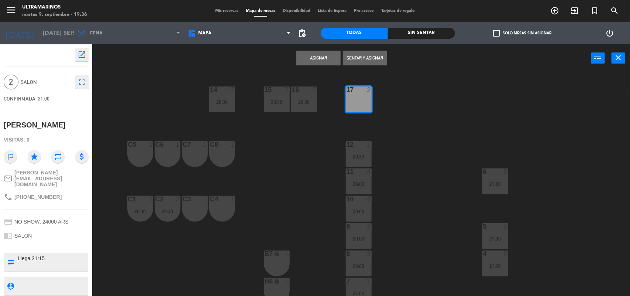
click at [329, 52] on button "Asignar" at bounding box center [318, 58] width 44 height 15
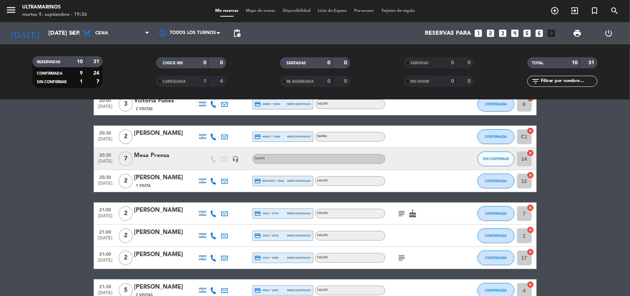
scroll to position [127, 0]
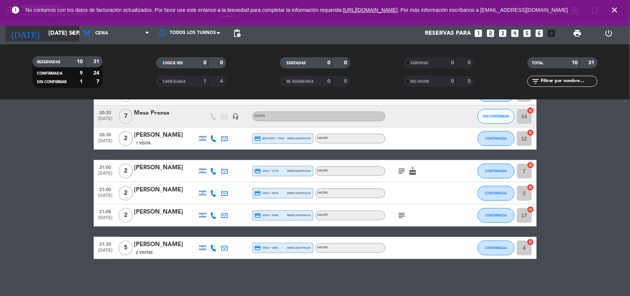
click at [47, 30] on input "[DATE] sep." at bounding box center [84, 33] width 78 height 14
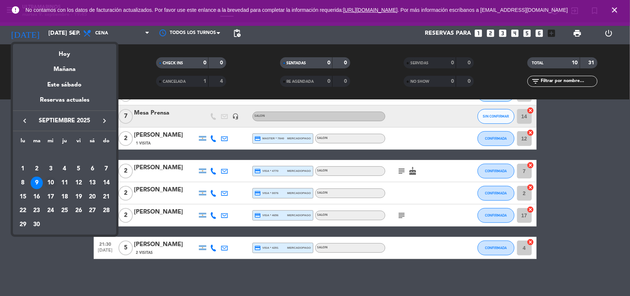
click at [50, 184] on div "10" at bounding box center [50, 182] width 13 height 13
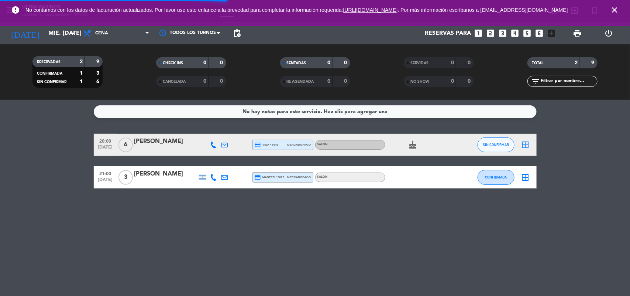
scroll to position [0, 0]
click at [62, 37] on input "mié. [DATE]" at bounding box center [84, 33] width 78 height 14
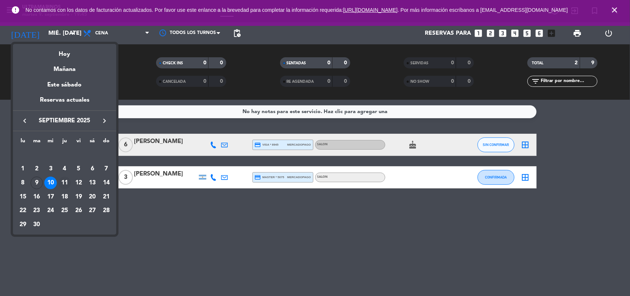
click at [63, 183] on div "11" at bounding box center [64, 182] width 13 height 13
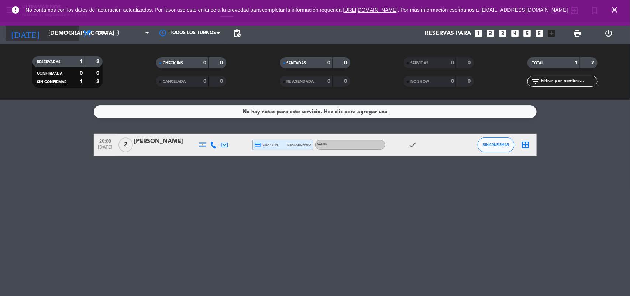
click at [66, 32] on input "[DEMOGRAPHIC_DATA] [DATE]" at bounding box center [84, 33] width 78 height 14
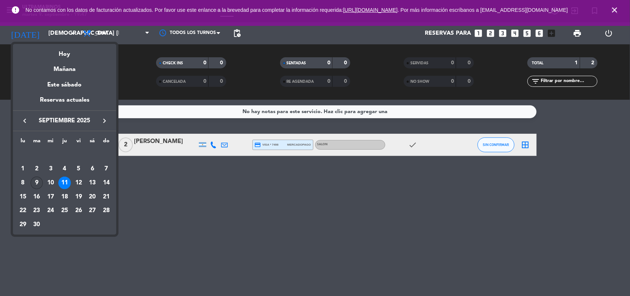
click at [36, 182] on div "9" at bounding box center [37, 182] width 13 height 13
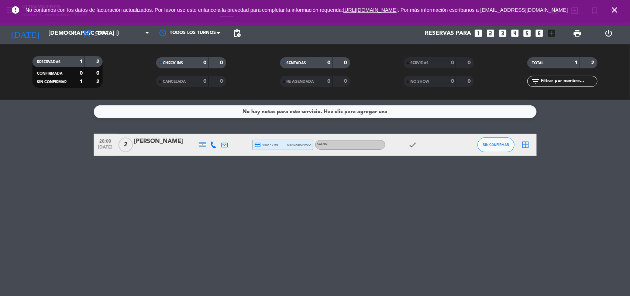
type input "[DATE] sep."
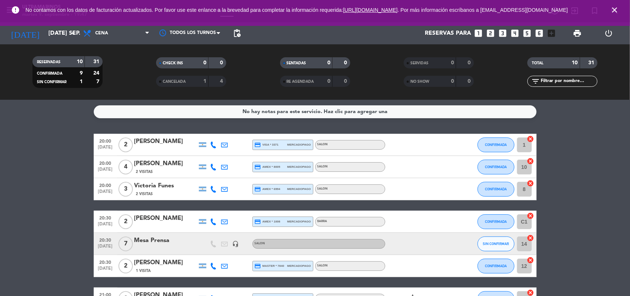
click at [617, 14] on icon "close" at bounding box center [614, 10] width 9 height 9
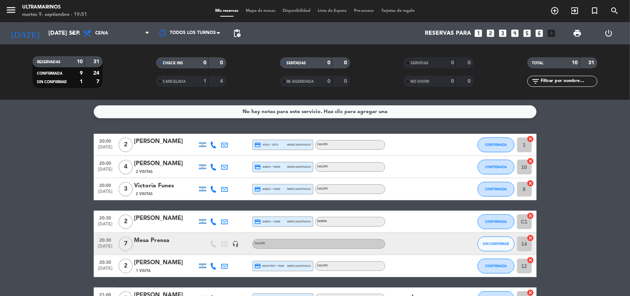
click at [266, 8] on div "Mis reservas Mapa de mesas Disponibilidad Lista de Espera Pre-acceso Tarjetas d…" at bounding box center [315, 11] width 207 height 7
click at [262, 13] on span "Mapa de mesas" at bounding box center [260, 11] width 37 height 4
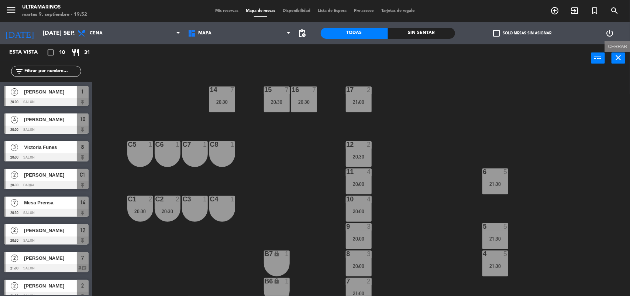
click at [623, 53] on button "close" at bounding box center [619, 57] width 14 height 11
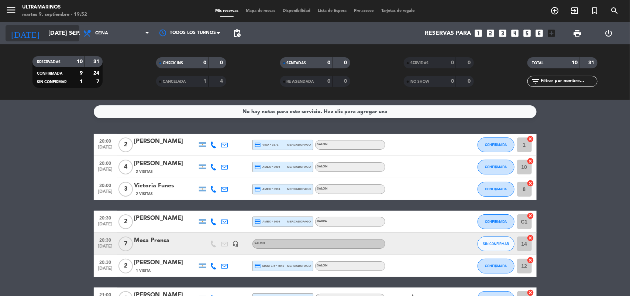
click at [45, 35] on input "[DATE] sep." at bounding box center [84, 33] width 78 height 14
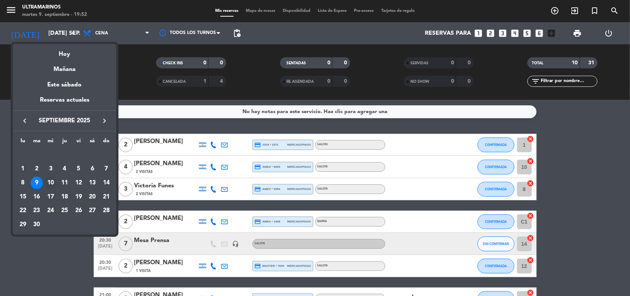
click at [51, 181] on div "10" at bounding box center [50, 182] width 13 height 13
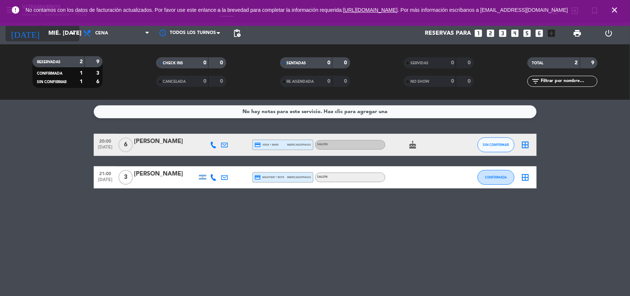
click at [62, 35] on input "mié. [DATE]" at bounding box center [84, 33] width 78 height 14
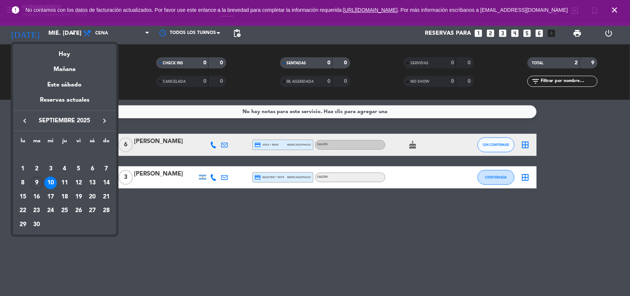
click at [79, 183] on div "12" at bounding box center [78, 182] width 13 height 13
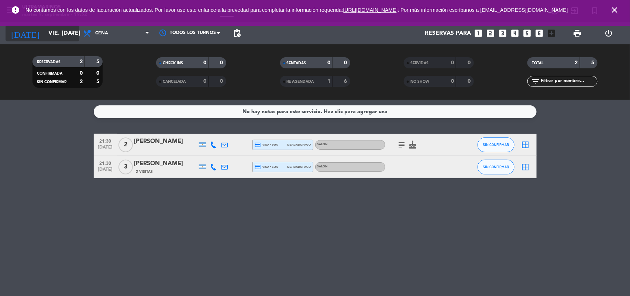
click at [45, 26] on input "vie. [DATE]" at bounding box center [84, 33] width 78 height 14
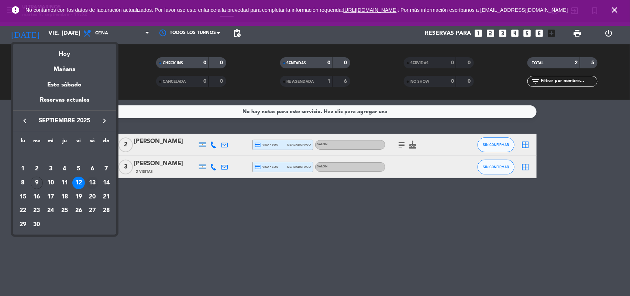
click at [92, 182] on div "13" at bounding box center [92, 182] width 13 height 13
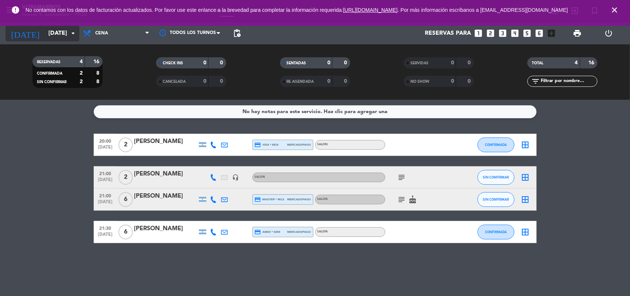
click at [50, 31] on input "[DATE]" at bounding box center [84, 33] width 78 height 14
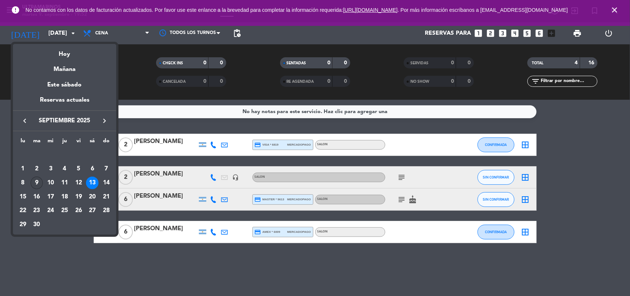
click at [37, 181] on div "9" at bounding box center [37, 182] width 13 height 13
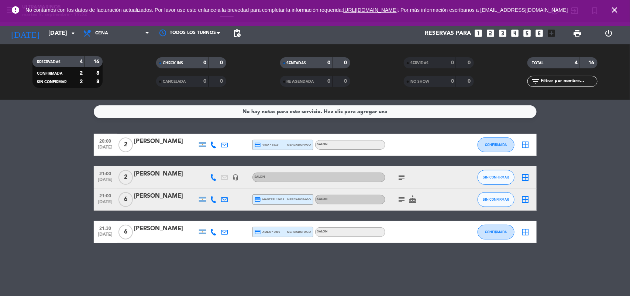
type input "[DATE] sep."
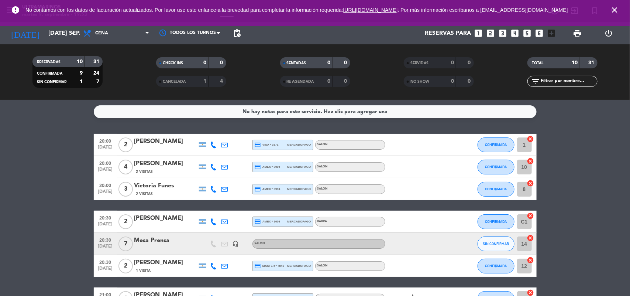
click at [619, 14] on span "close" at bounding box center [615, 10] width 20 height 20
click at [614, 14] on icon "close" at bounding box center [614, 10] width 9 height 9
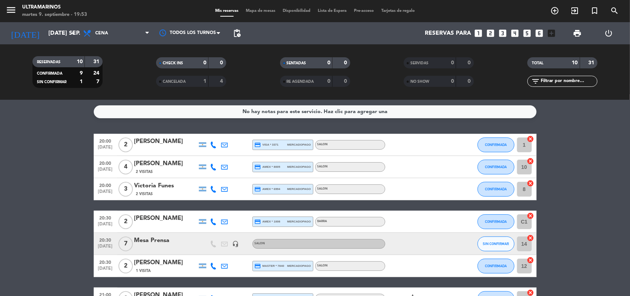
click at [264, 13] on span "Mapa de mesas" at bounding box center [260, 11] width 37 height 4
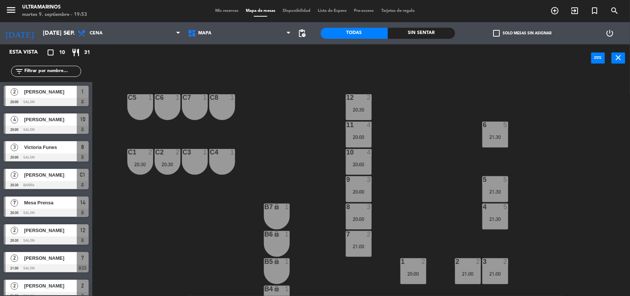
scroll to position [92, 0]
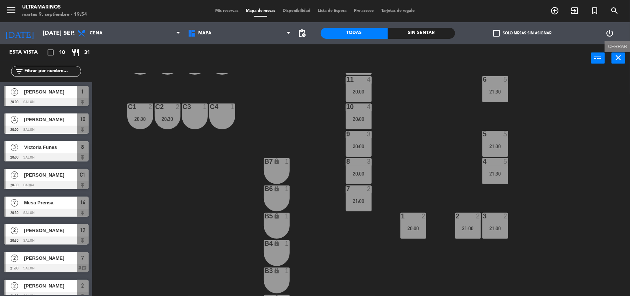
click at [627, 48] on div "power_input close Cerrar" at bounding box center [361, 58] width 538 height 28
click at [621, 57] on icon "close" at bounding box center [618, 57] width 9 height 9
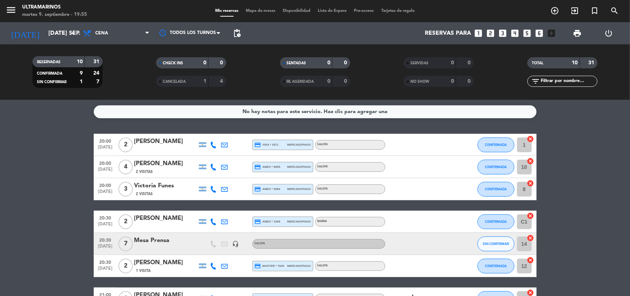
click at [624, 191] on bookings-row "20:00 [DATE] 2 [PERSON_NAME] credit_card visa * 3371 mercadopago SALON CONFIRMA…" at bounding box center [315, 260] width 630 height 253
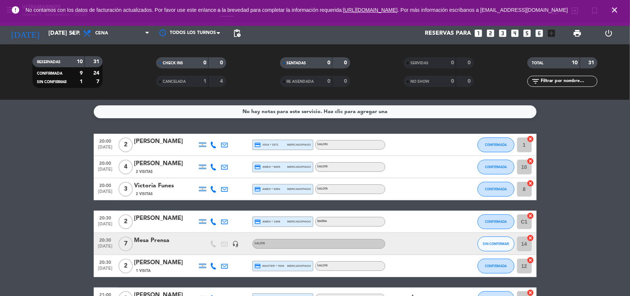
click at [78, 144] on bookings-row "20:00 [DATE] 2 [PERSON_NAME] credit_card visa * 3371 mercadopago SALON CONFIRMA…" at bounding box center [315, 260] width 630 height 253
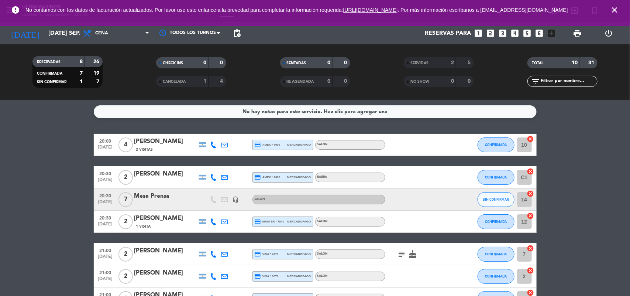
click at [30, 168] on bookings-row "20:00 [DATE] 4 [PERSON_NAME] 2 Visitas credit_card amex * 8005 mercadopago SALO…" at bounding box center [315, 238] width 630 height 208
click at [66, 37] on input "[DATE] sep." at bounding box center [84, 33] width 78 height 14
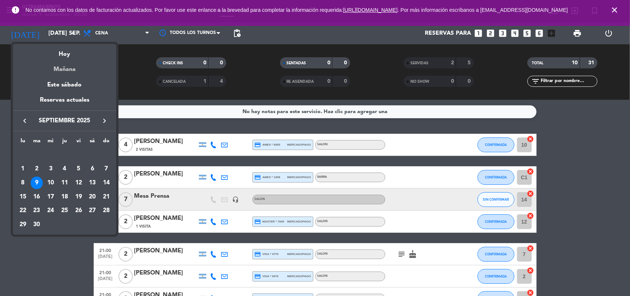
click at [68, 73] on div "Mañana" at bounding box center [64, 66] width 103 height 15
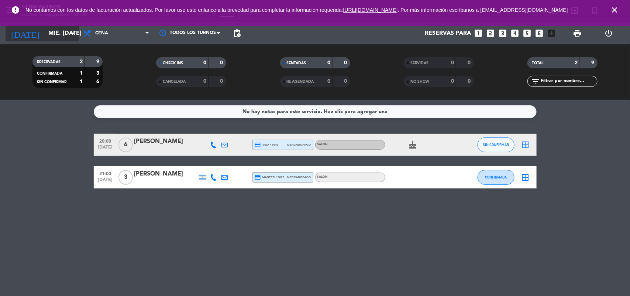
click at [59, 36] on input "mié. [DATE]" at bounding box center [84, 33] width 78 height 14
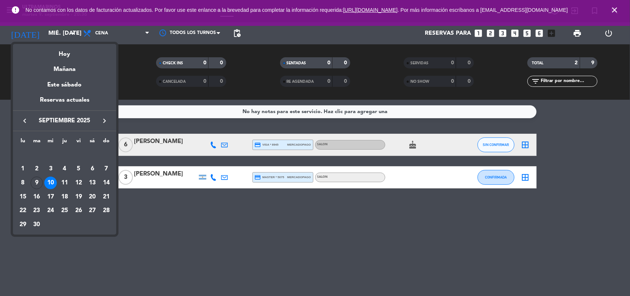
click at [67, 182] on div "11" at bounding box center [64, 182] width 13 height 13
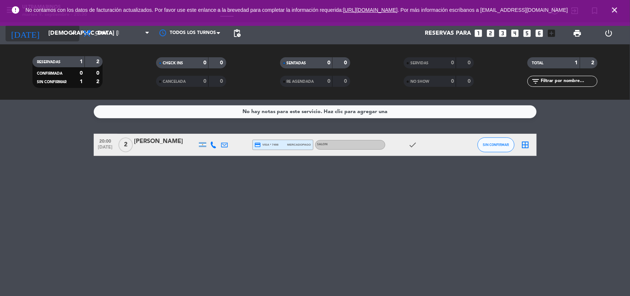
click at [46, 34] on input "[DEMOGRAPHIC_DATA] [DATE]" at bounding box center [84, 33] width 78 height 14
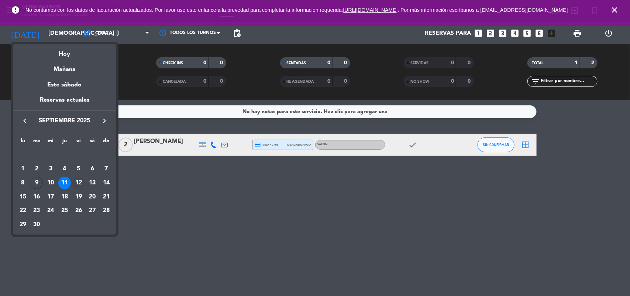
click at [78, 178] on div "12" at bounding box center [78, 182] width 13 height 13
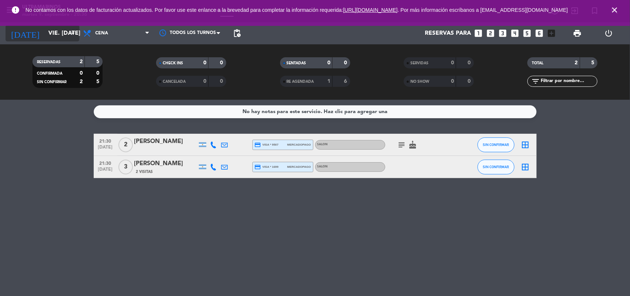
click at [63, 34] on input "vie. [DATE]" at bounding box center [84, 33] width 78 height 14
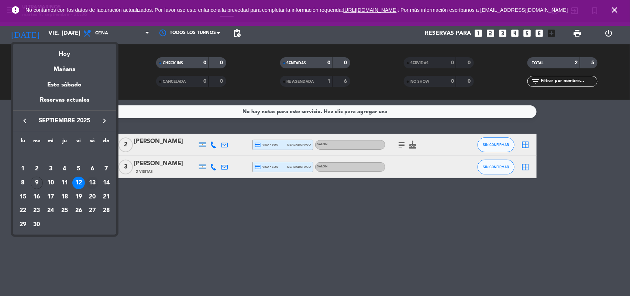
click at [92, 185] on div "13" at bounding box center [92, 182] width 13 height 13
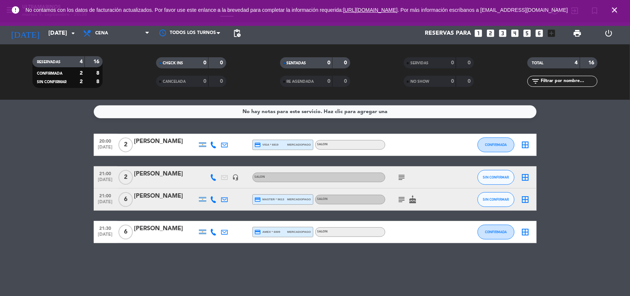
click at [405, 179] on icon "subject" at bounding box center [402, 177] width 9 height 9
click at [406, 198] on icon "subject" at bounding box center [402, 199] width 9 height 9
click at [411, 196] on icon "cake" at bounding box center [413, 199] width 9 height 9
click at [59, 34] on input "[DATE]" at bounding box center [84, 33] width 78 height 14
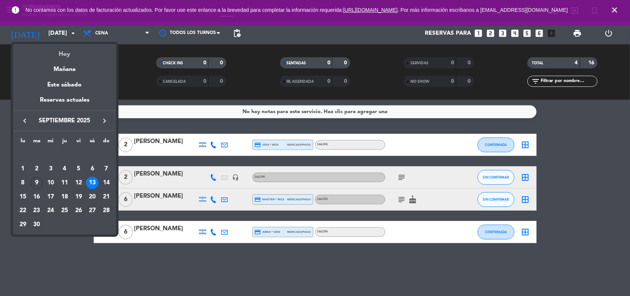
click at [60, 52] on div "Hoy" at bounding box center [64, 51] width 103 height 15
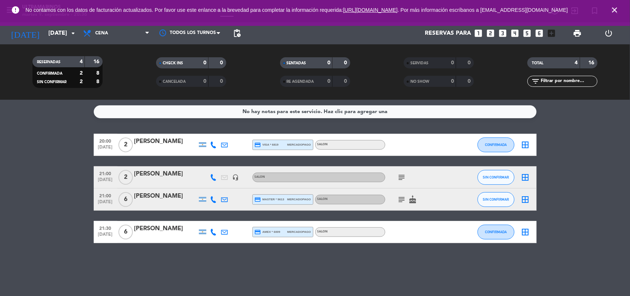
type input "[DATE] sep."
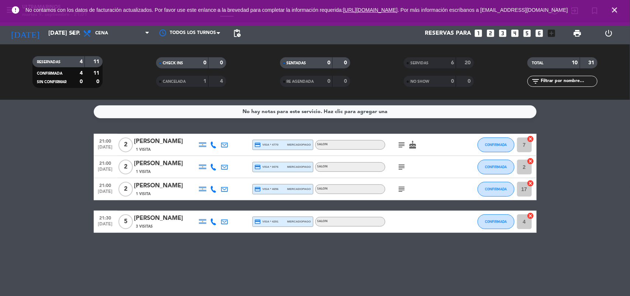
drag, startPoint x: 171, startPoint y: 190, endPoint x: 31, endPoint y: 183, distance: 140.1
click at [31, 183] on bookings-row "21:00 [DATE] 2 [PERSON_NAME] 1 Visita credit_card visa * 4770 mercadopago SALON…" at bounding box center [315, 183] width 630 height 99
